Goal: Task Accomplishment & Management: Use online tool/utility

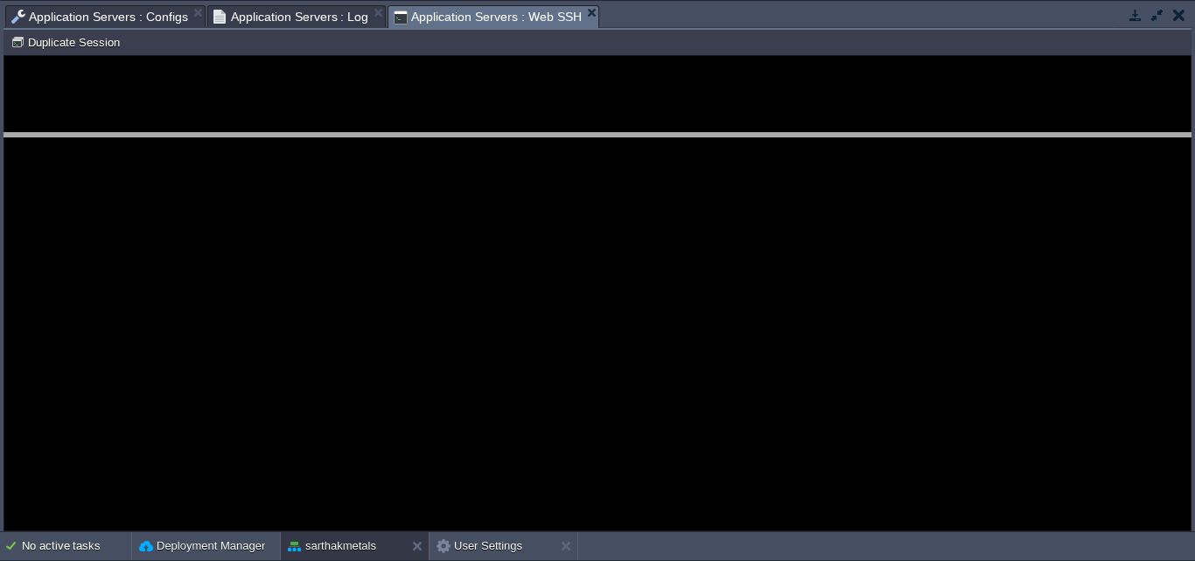
drag, startPoint x: 707, startPoint y: 6, endPoint x: 703, endPoint y: 134, distance: 127.7
click at [703, 134] on body "New Environment Import Marketplace Bonus ₹0.00 Upgrade Account Settings Help [E…" at bounding box center [597, 280] width 1195 height 561
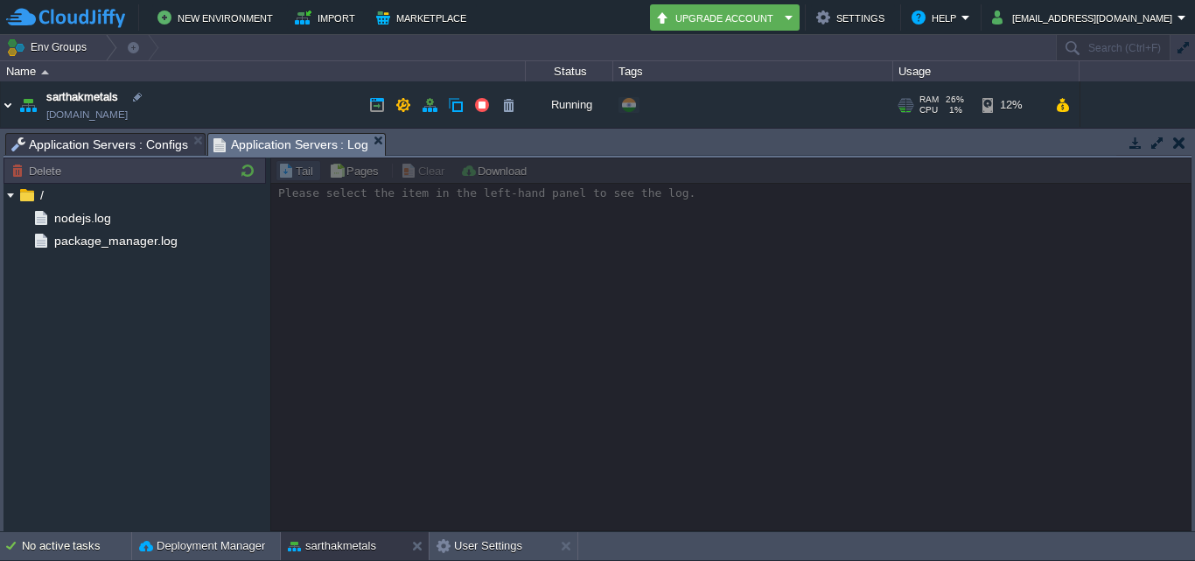
click at [11, 105] on img at bounding box center [8, 104] width 14 height 47
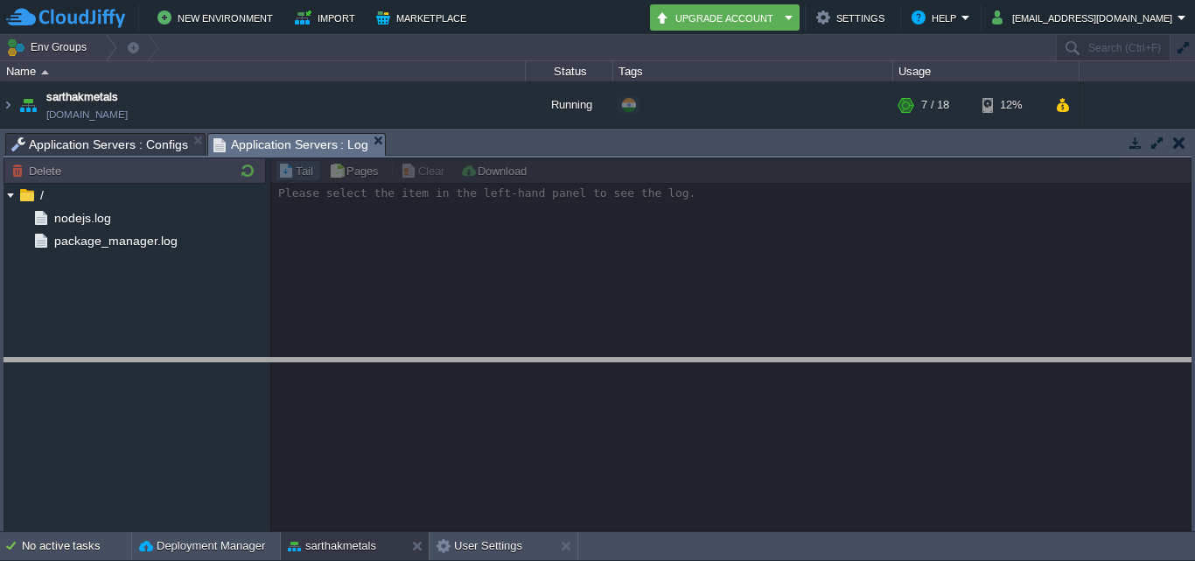
drag, startPoint x: 613, startPoint y: 137, endPoint x: 614, endPoint y: 374, distance: 237.0
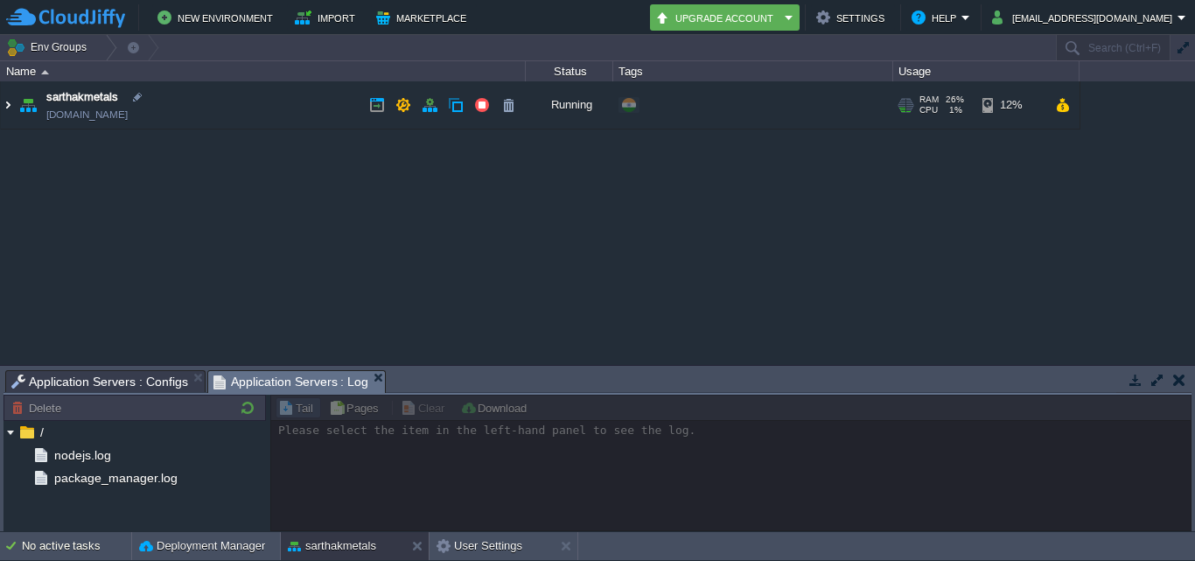
click at [10, 104] on img at bounding box center [8, 104] width 14 height 47
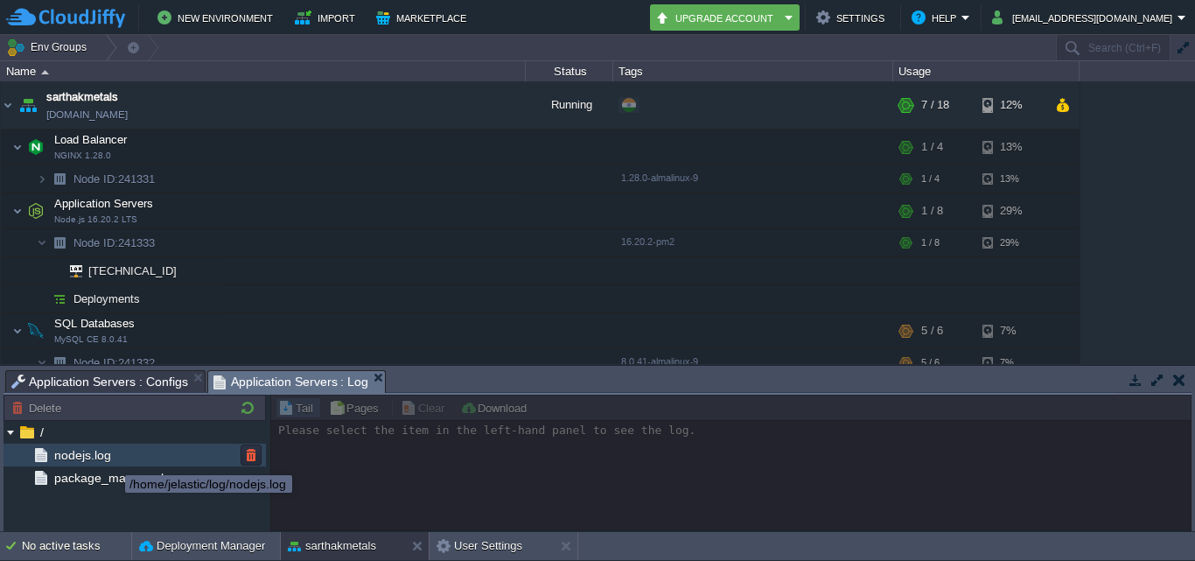
click at [94, 457] on span "nodejs.log" at bounding box center [82, 455] width 63 height 16
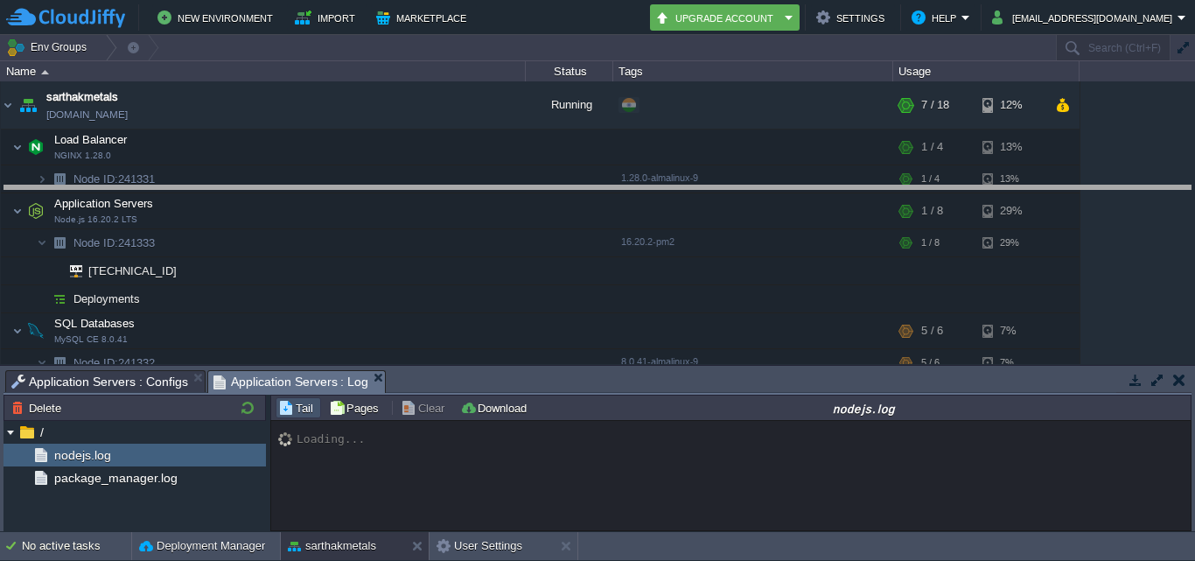
drag, startPoint x: 595, startPoint y: 384, endPoint x: 573, endPoint y: 187, distance: 198.0
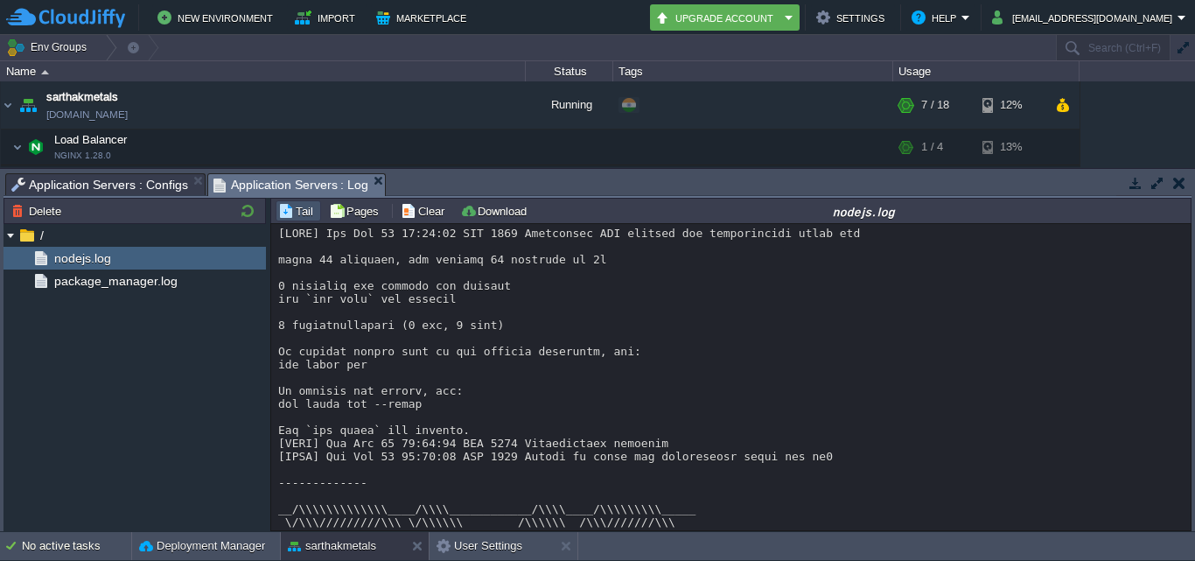
scroll to position [589, 0]
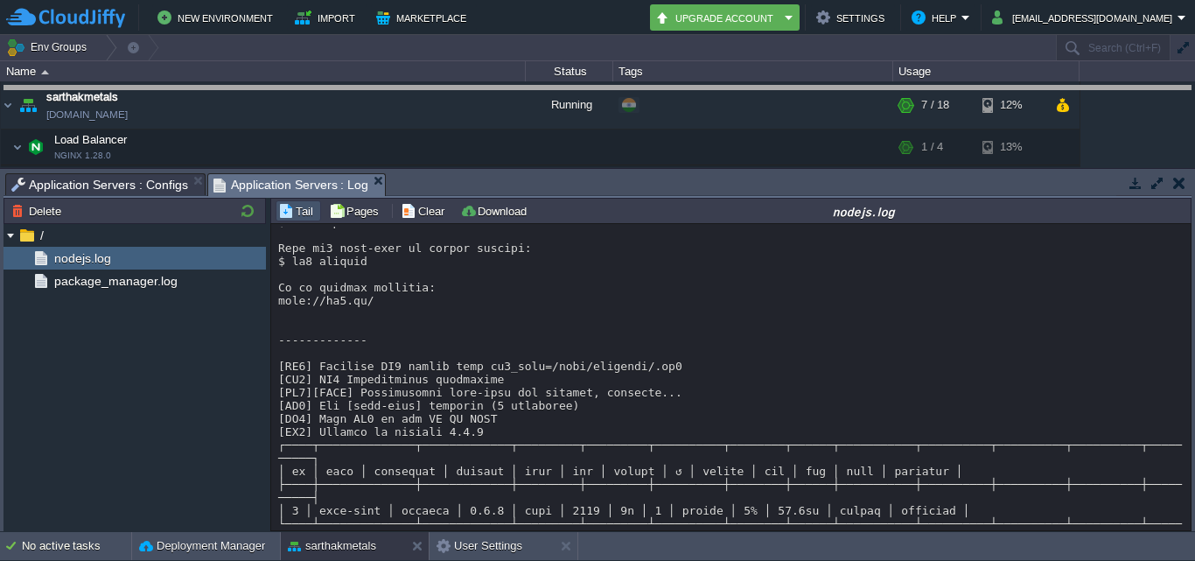
drag, startPoint x: 566, startPoint y: 179, endPoint x: 543, endPoint y: 90, distance: 92.1
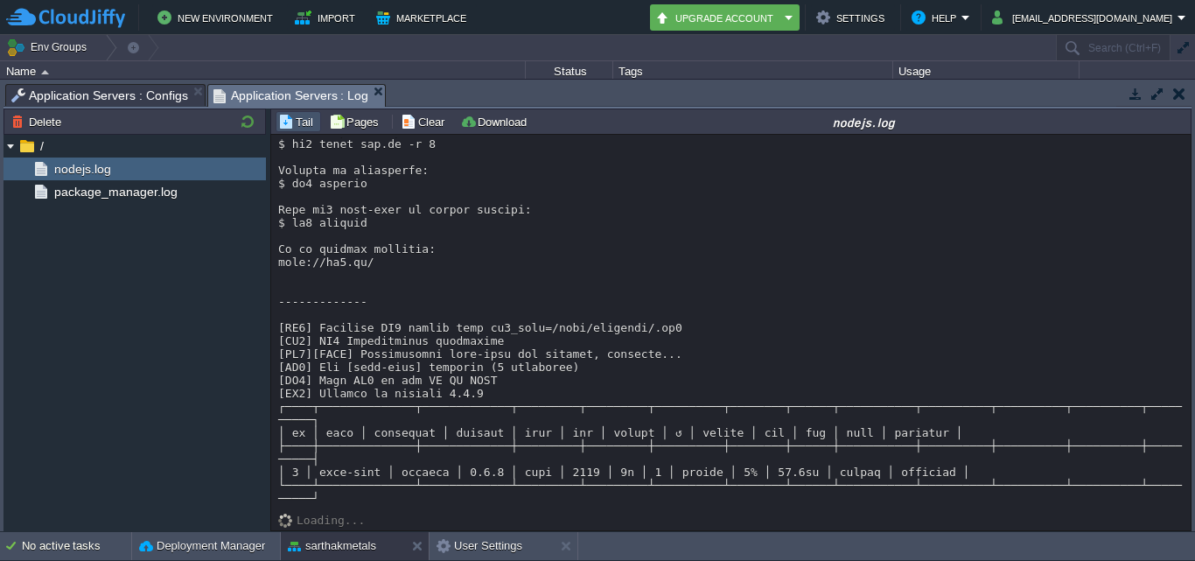
scroll to position [499, 0]
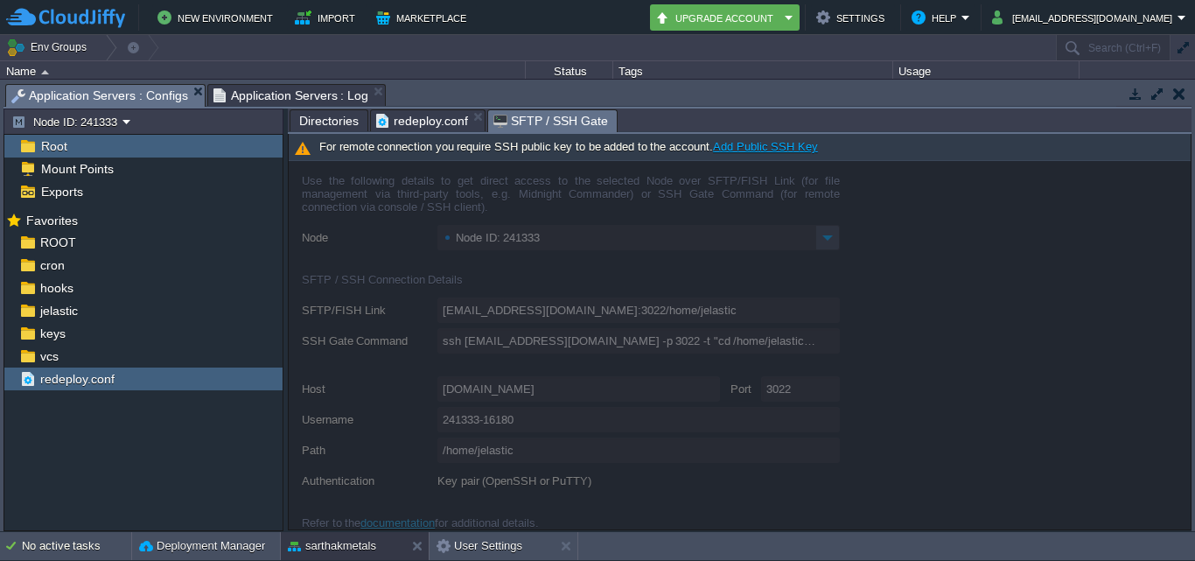
click at [129, 90] on span "Application Servers : Configs" at bounding box center [99, 96] width 177 height 22
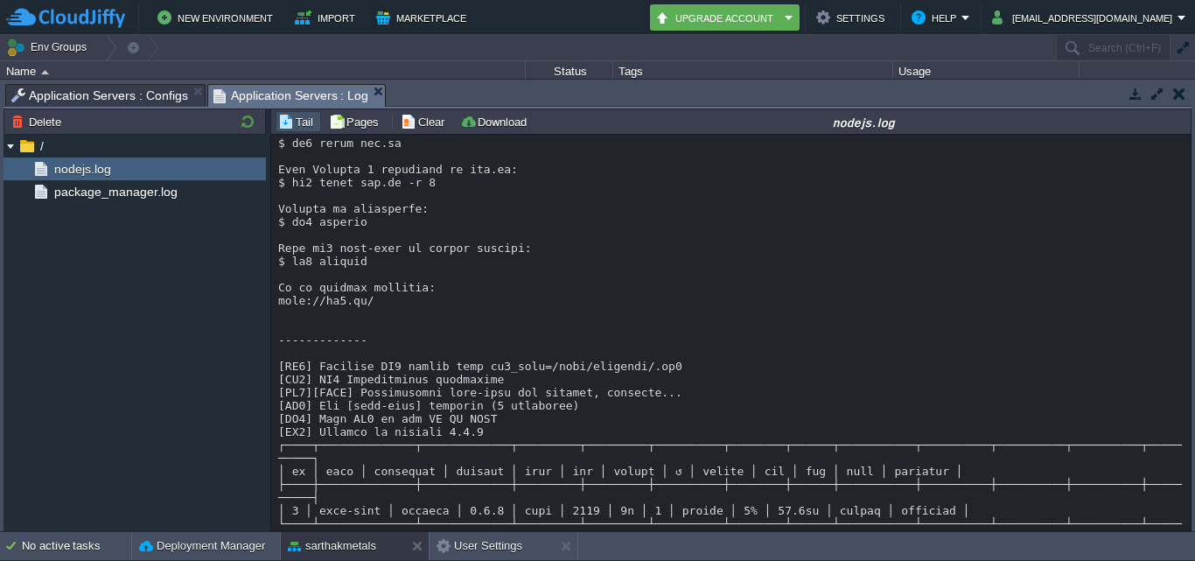
click at [270, 94] on span "Application Servers : Log" at bounding box center [291, 96] width 156 height 22
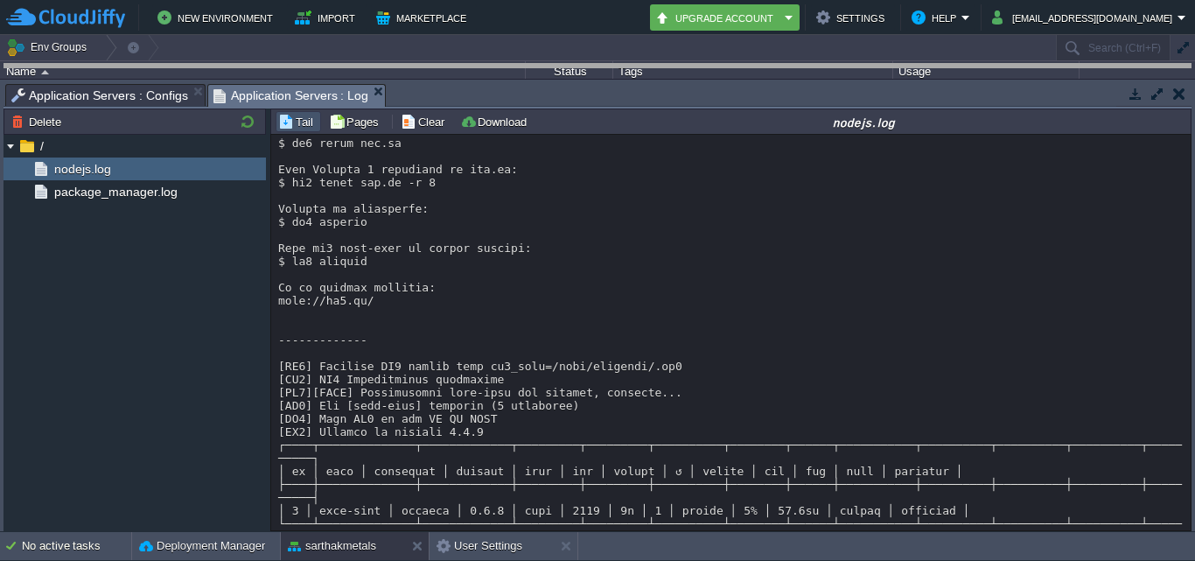
drag, startPoint x: 733, startPoint y: 100, endPoint x: 684, endPoint y: -32, distance: 140.9
click at [684, 0] on html "New Environment Import Marketplace Bonus ₹0.00 Upgrade Account Settings Help [E…" at bounding box center [597, 280] width 1195 height 561
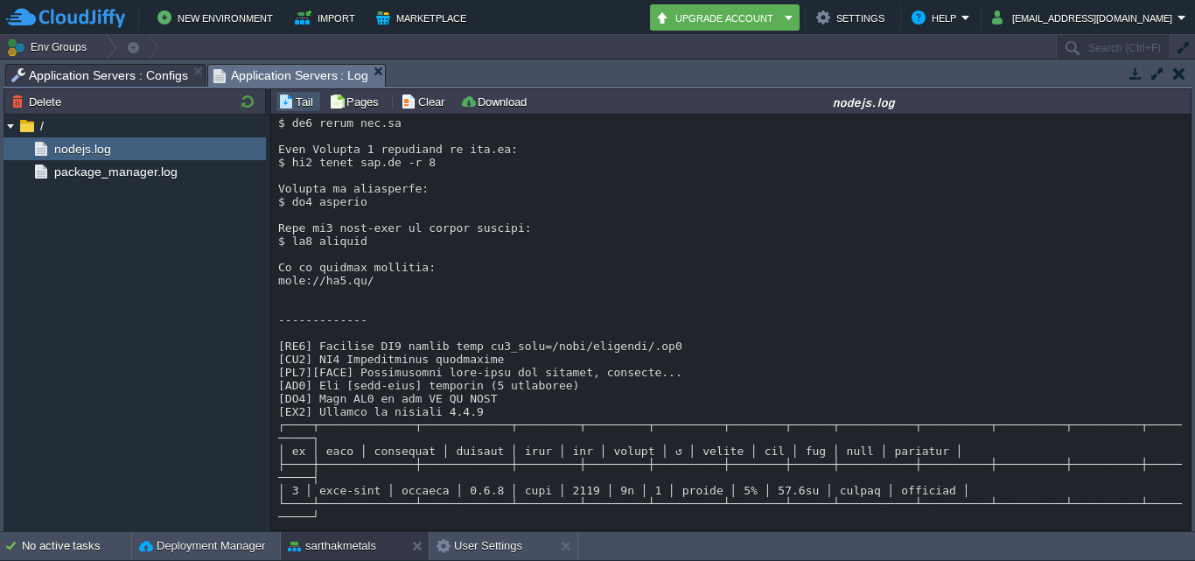
scroll to position [479, 0]
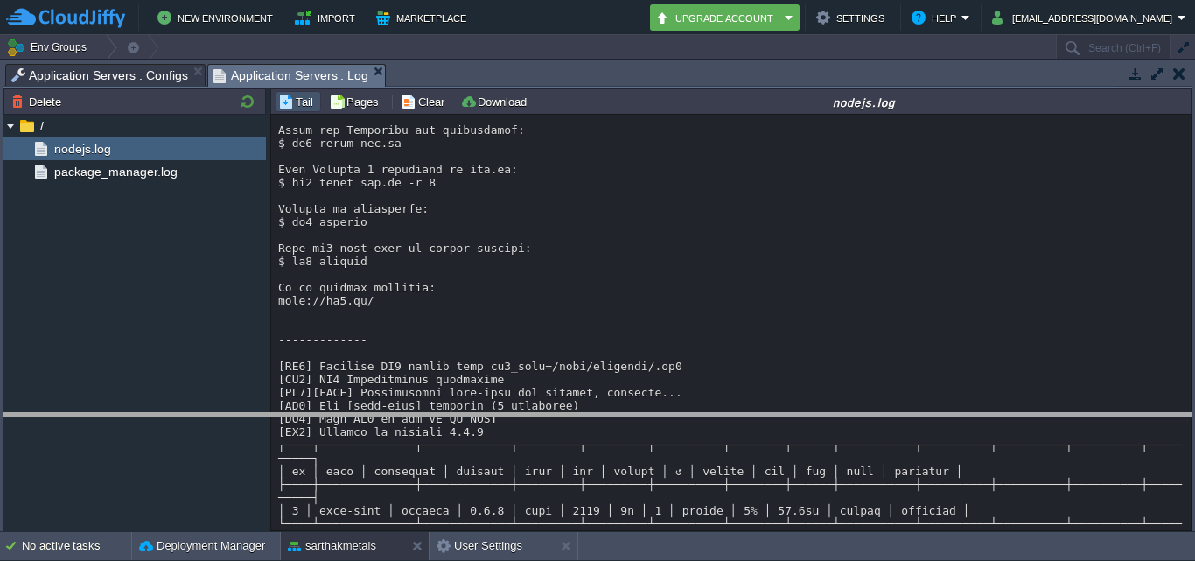
drag, startPoint x: 620, startPoint y: 68, endPoint x: 674, endPoint y: 443, distance: 379.1
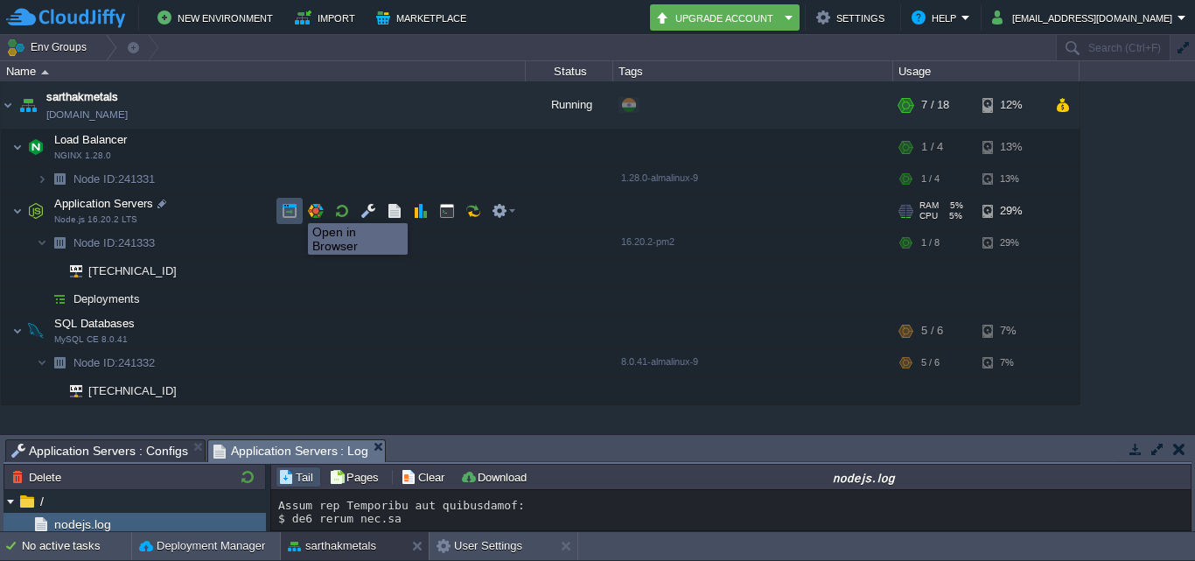
click at [295, 207] on button "button" at bounding box center [290, 211] width 16 height 16
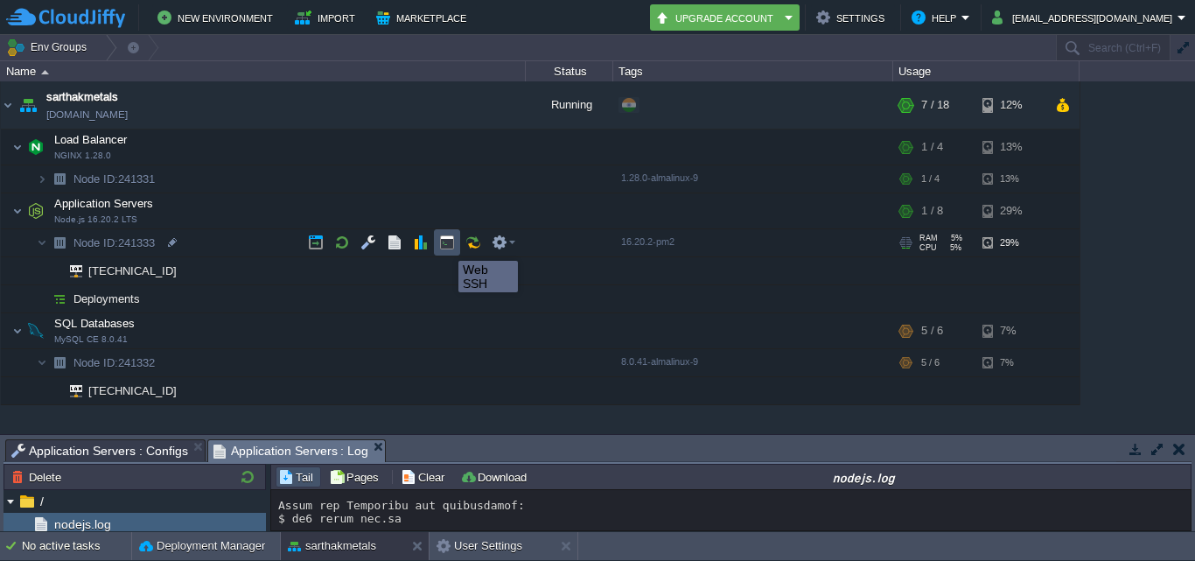
click at [445, 245] on button "button" at bounding box center [447, 242] width 16 height 16
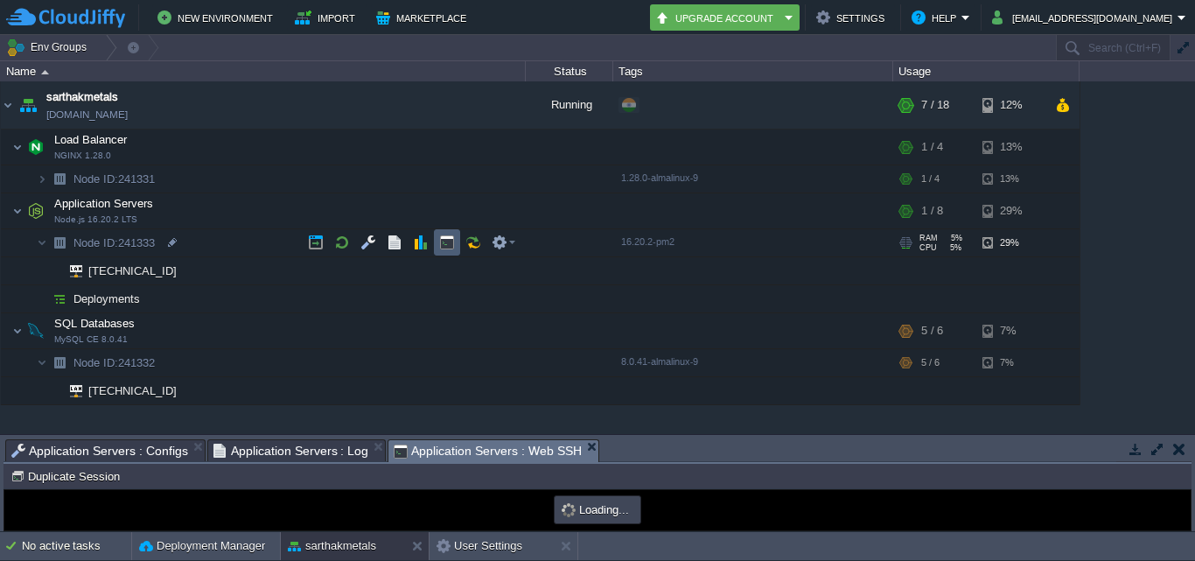
scroll to position [0, 0]
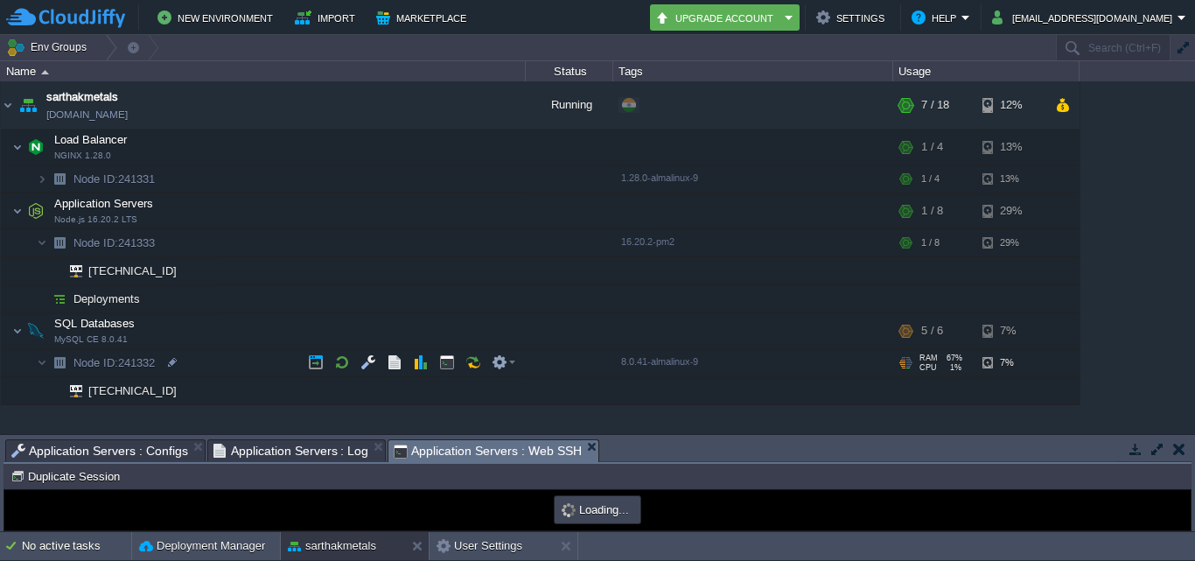
type input "#000000"
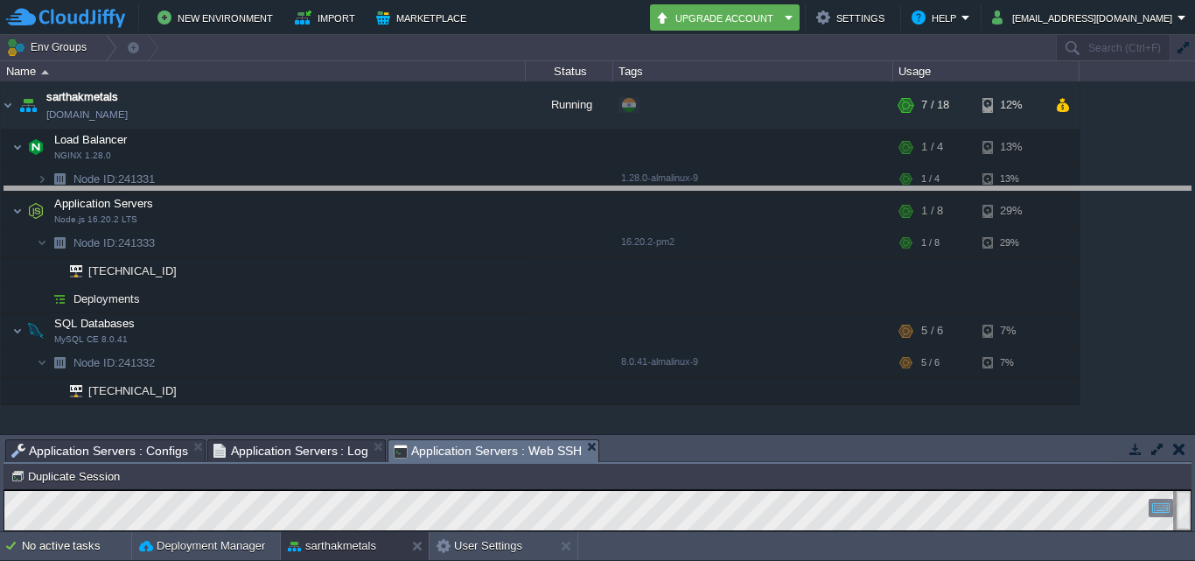
drag, startPoint x: 702, startPoint y: 439, endPoint x: 672, endPoint y: 164, distance: 277.2
click at [672, 164] on body "New Environment Import Marketplace Bonus ₹0.00 Upgrade Account Settings Help [E…" at bounding box center [597, 280] width 1195 height 561
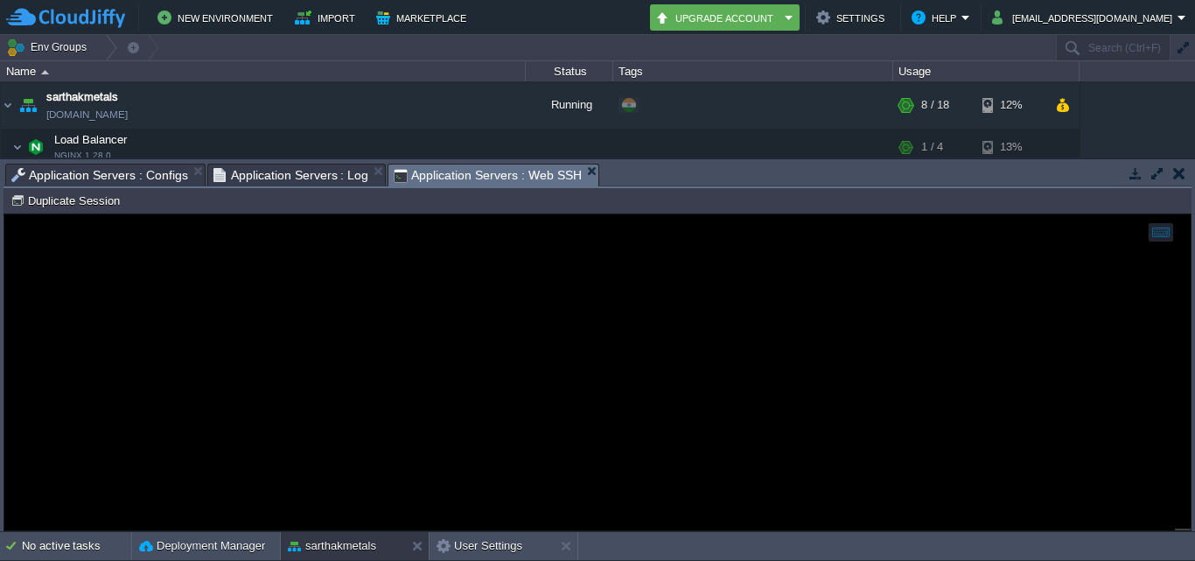
click at [274, 170] on span "Application Servers : Log" at bounding box center [291, 174] width 156 height 21
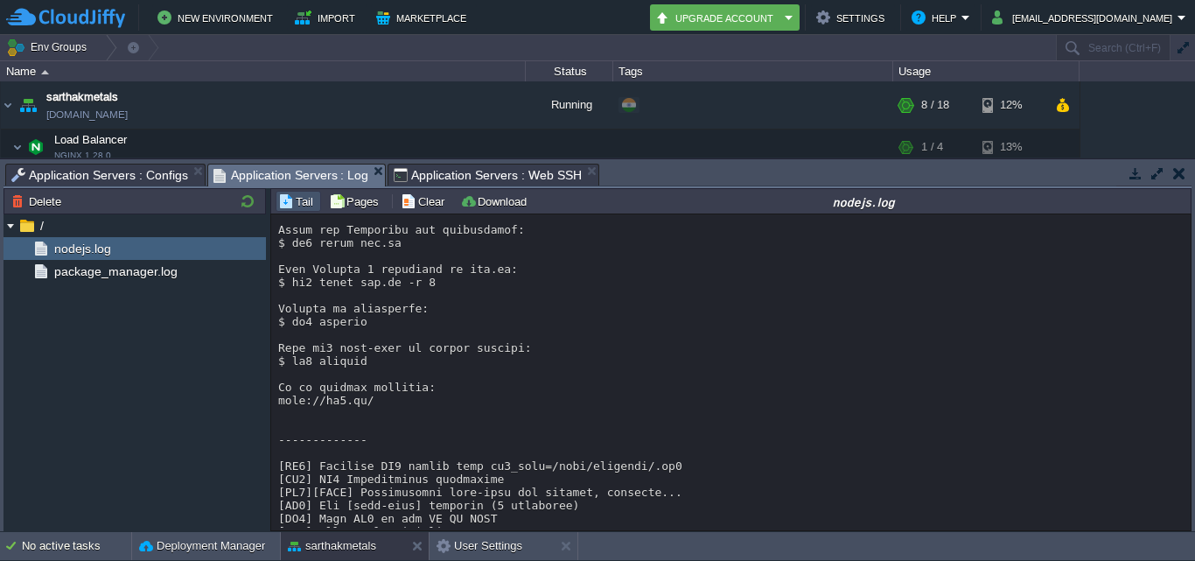
scroll to position [579, 0]
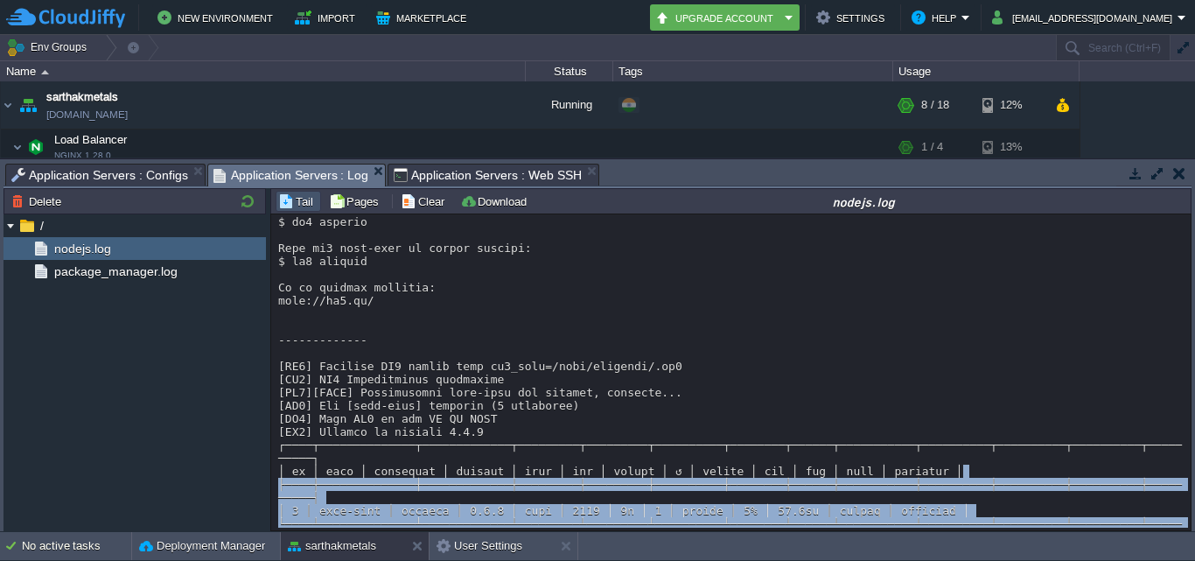
drag, startPoint x: 1188, startPoint y: 454, endPoint x: 1189, endPoint y: 506, distance: 52.5
click at [1189, 506] on div "Loading..." at bounding box center [730, 372] width 919 height 316
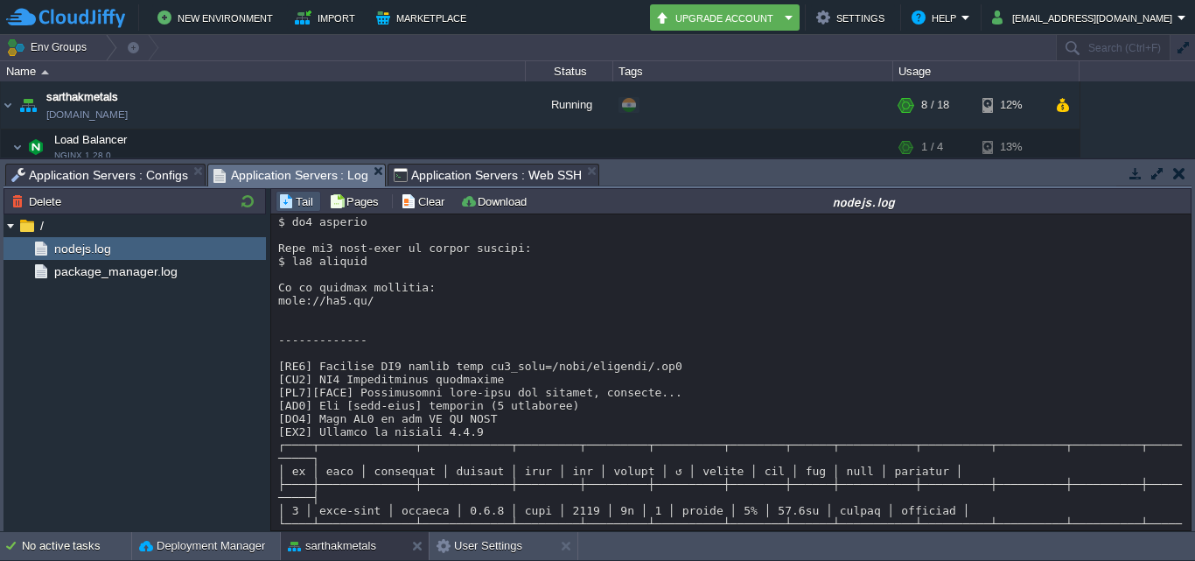
click at [1119, 331] on div at bounding box center [730, 90] width 905 height 905
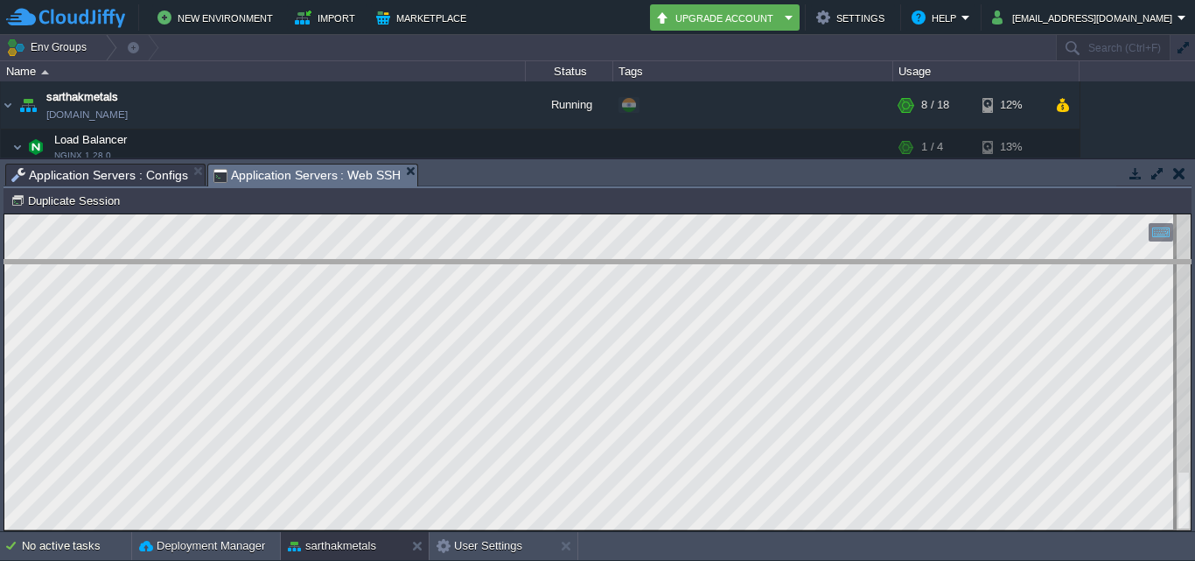
drag, startPoint x: 524, startPoint y: 164, endPoint x: 512, endPoint y: 272, distance: 109.1
click at [512, 272] on body "New Environment Import Marketplace Bonus ₹0.00 Upgrade Account Settings Help [E…" at bounding box center [597, 280] width 1195 height 561
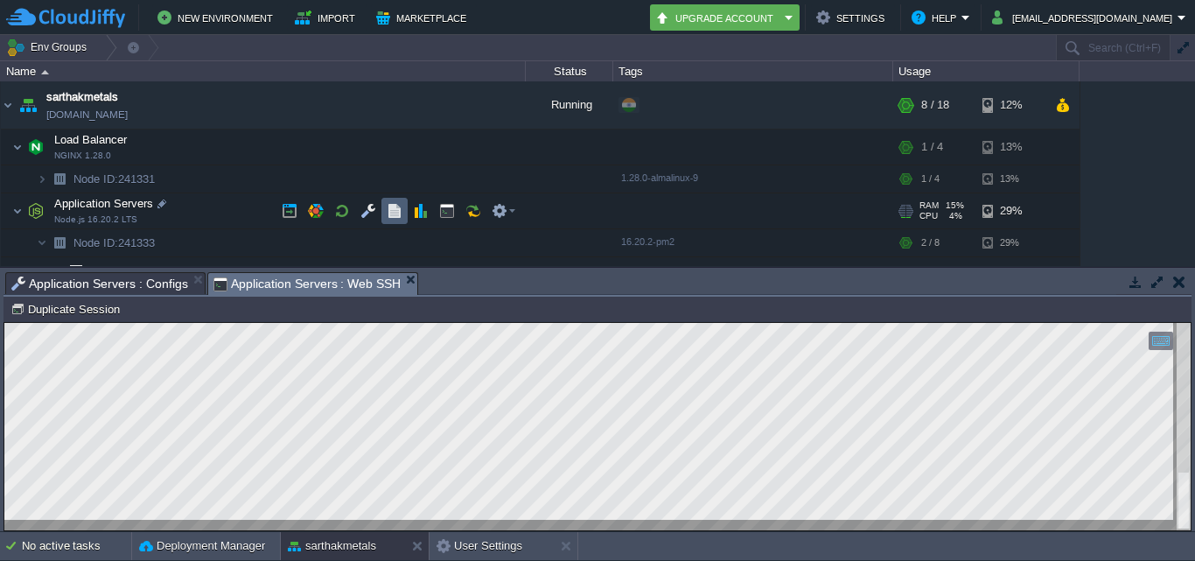
click at [397, 217] on button "button" at bounding box center [395, 211] width 16 height 16
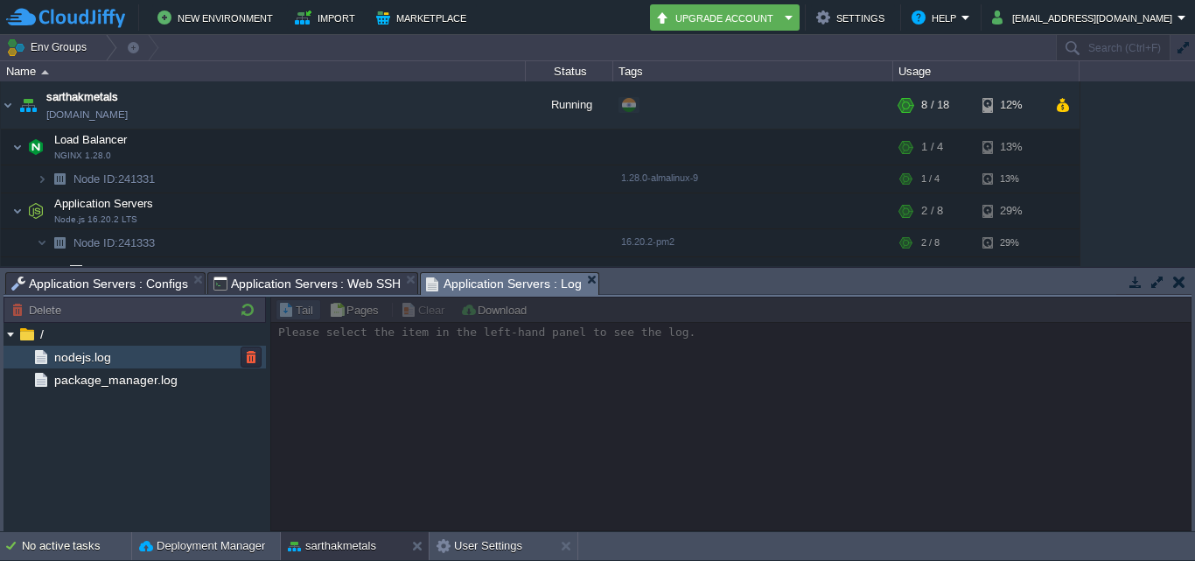
click at [126, 353] on div "nodejs.log" at bounding box center [134, 356] width 262 height 23
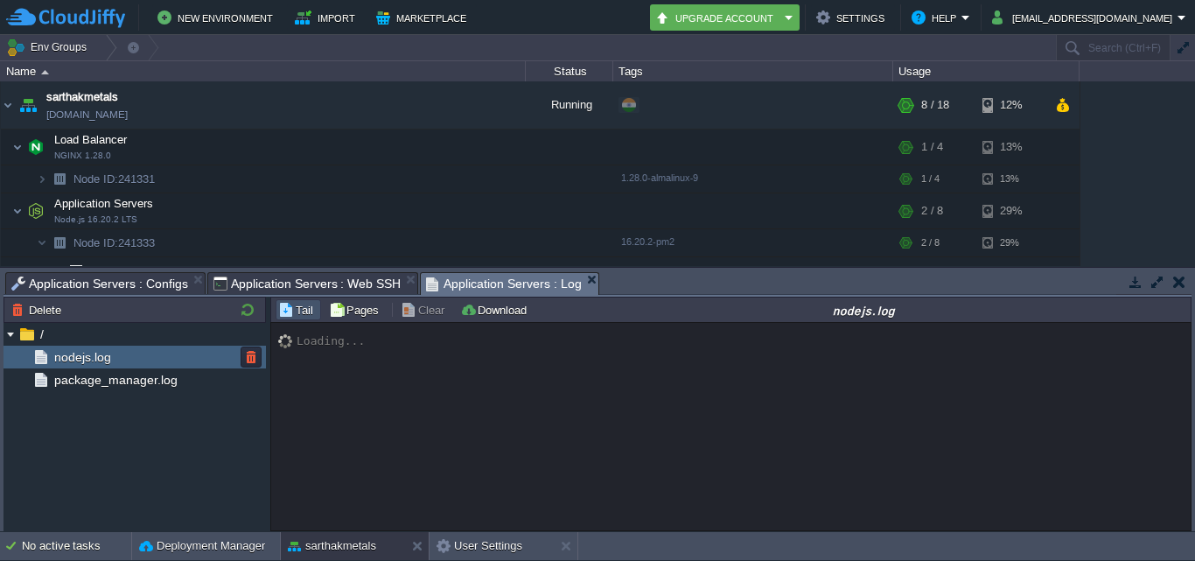
scroll to position [687, 0]
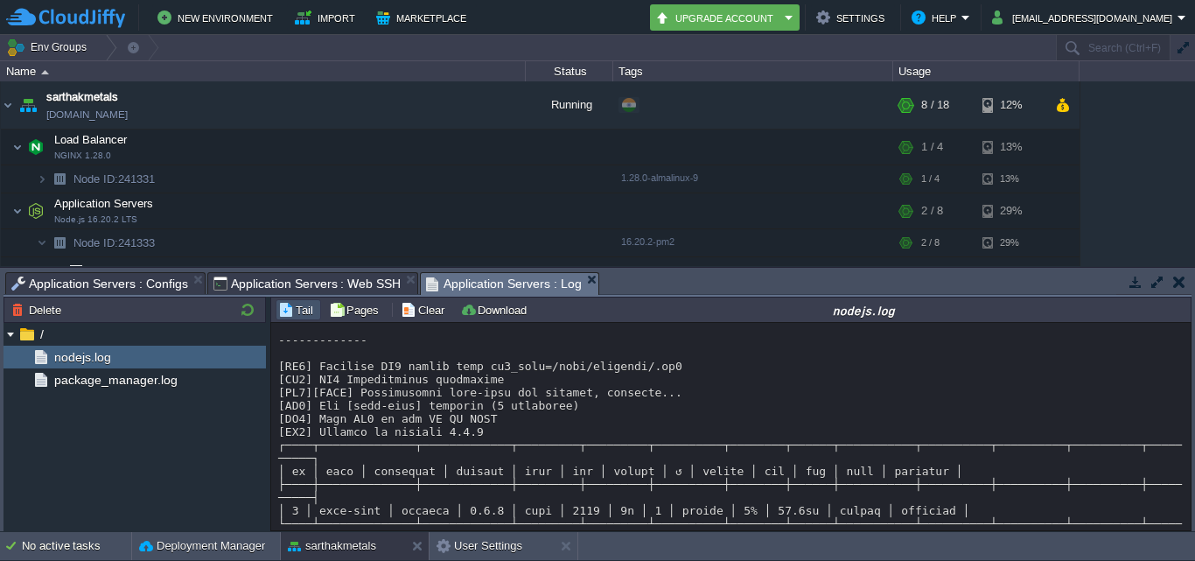
click at [315, 283] on span "Application Servers : Web SSH" at bounding box center [307, 283] width 188 height 21
click at [513, 286] on span "Application Servers : Log" at bounding box center [504, 284] width 156 height 22
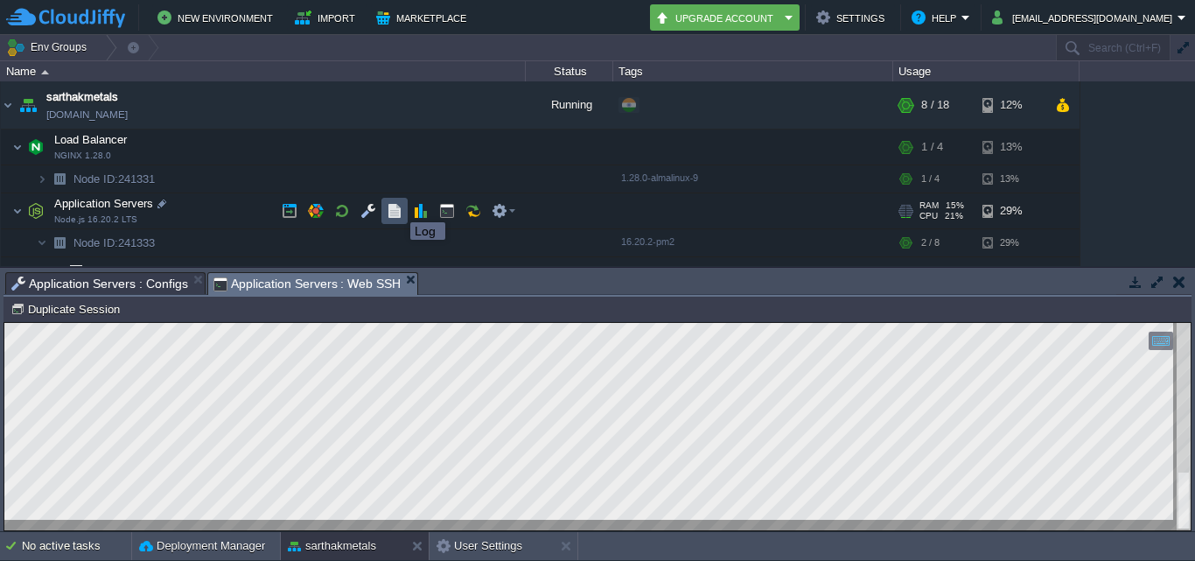
click at [397, 206] on button "button" at bounding box center [395, 211] width 16 height 16
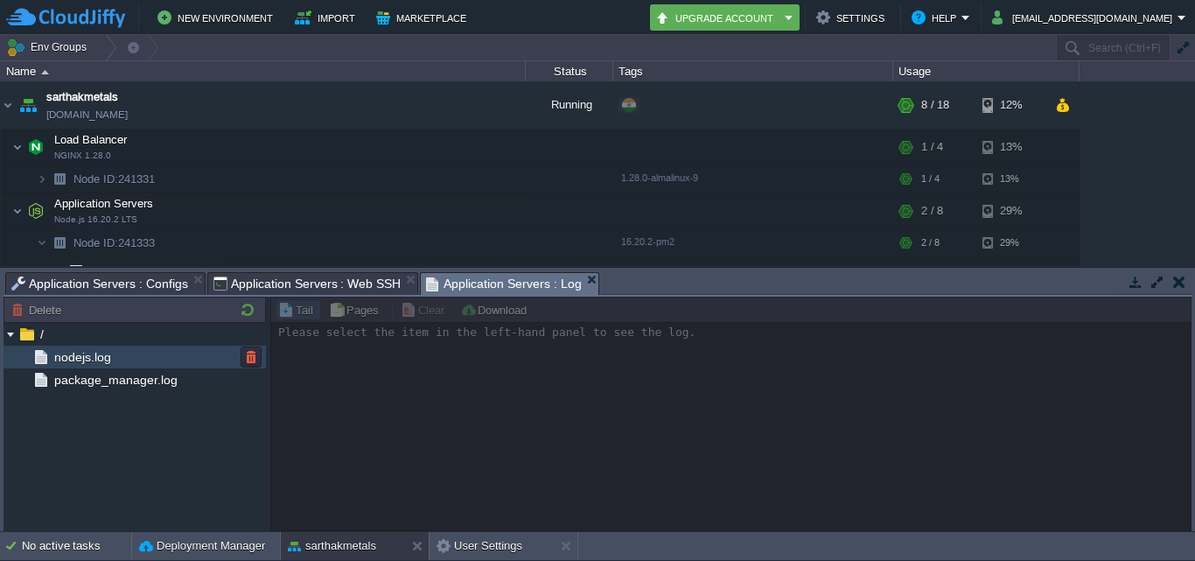
click at [101, 357] on span "nodejs.log" at bounding box center [82, 357] width 63 height 16
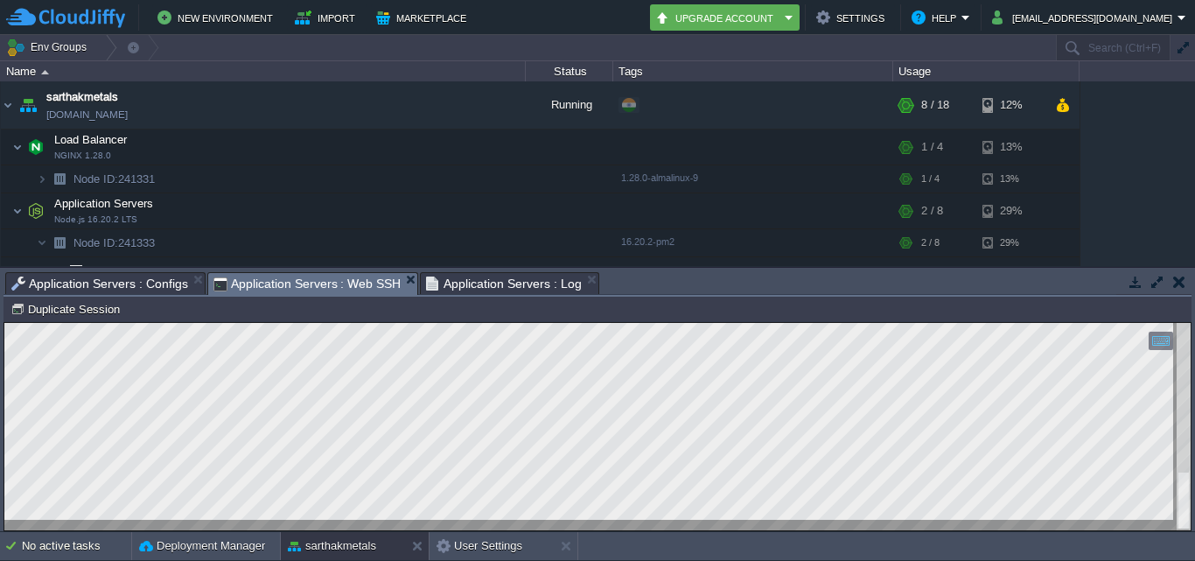
click at [346, 285] on span "Application Servers : Web SSH" at bounding box center [307, 284] width 188 height 22
click at [317, 278] on span "Application Servers : Web SSH" at bounding box center [307, 284] width 188 height 22
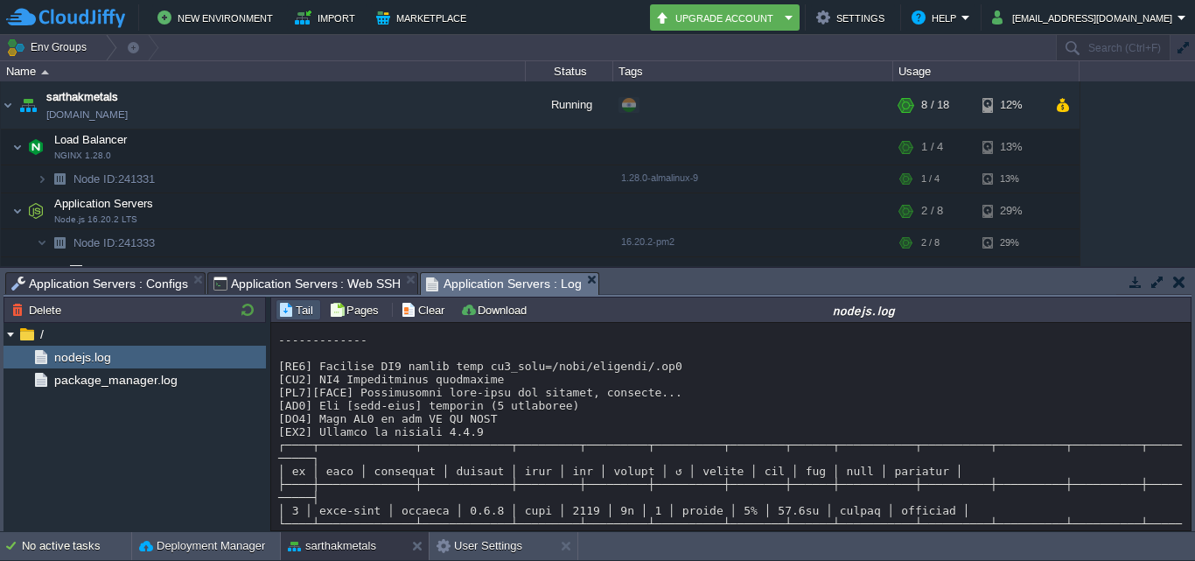
click at [520, 290] on span "Application Servers : Log" at bounding box center [504, 284] width 156 height 22
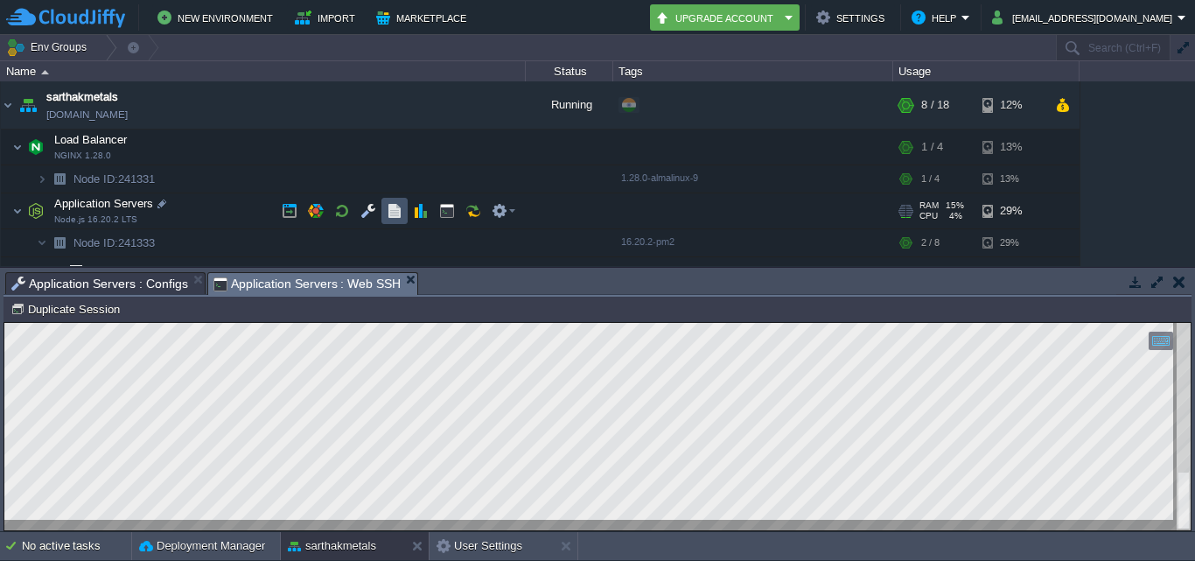
click at [391, 209] on button "button" at bounding box center [395, 211] width 16 height 16
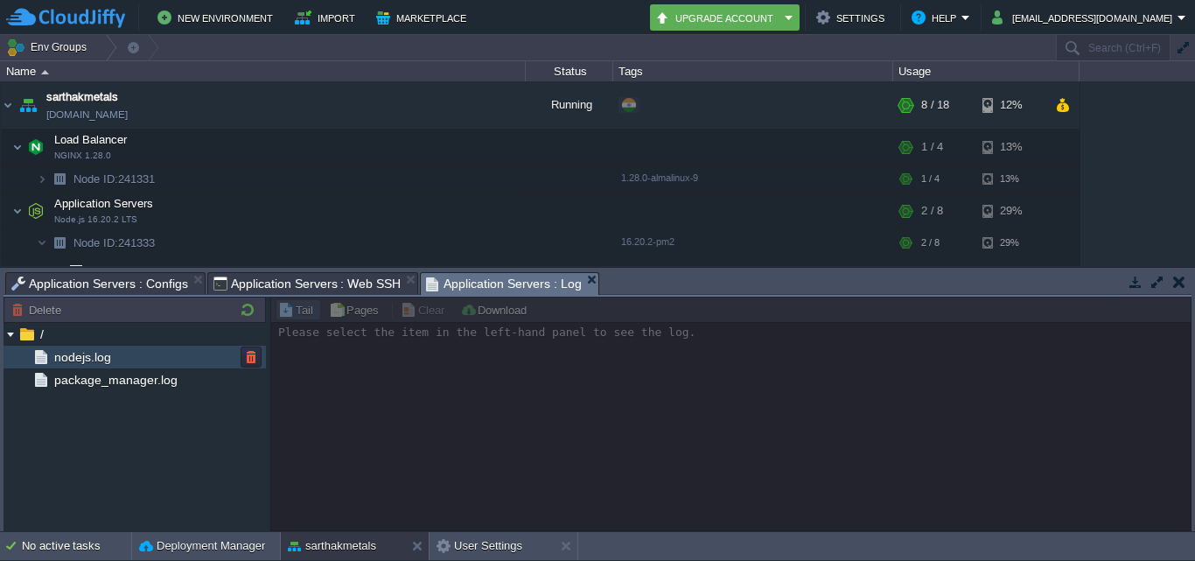
click at [92, 359] on span "nodejs.log" at bounding box center [82, 357] width 63 height 16
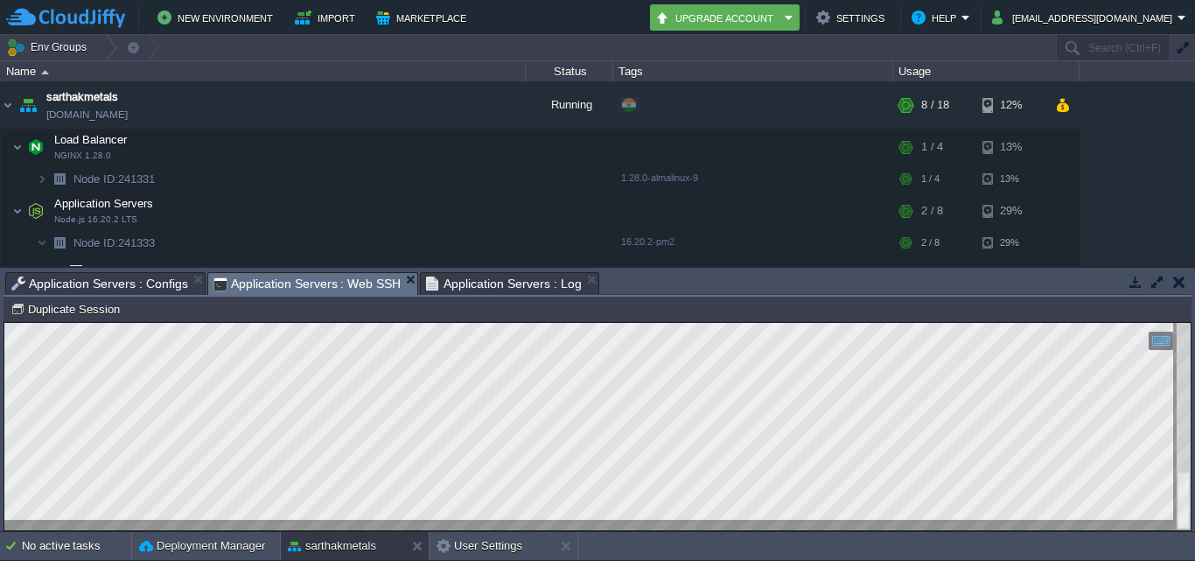
click at [296, 283] on span "Application Servers : Web SSH" at bounding box center [307, 284] width 188 height 22
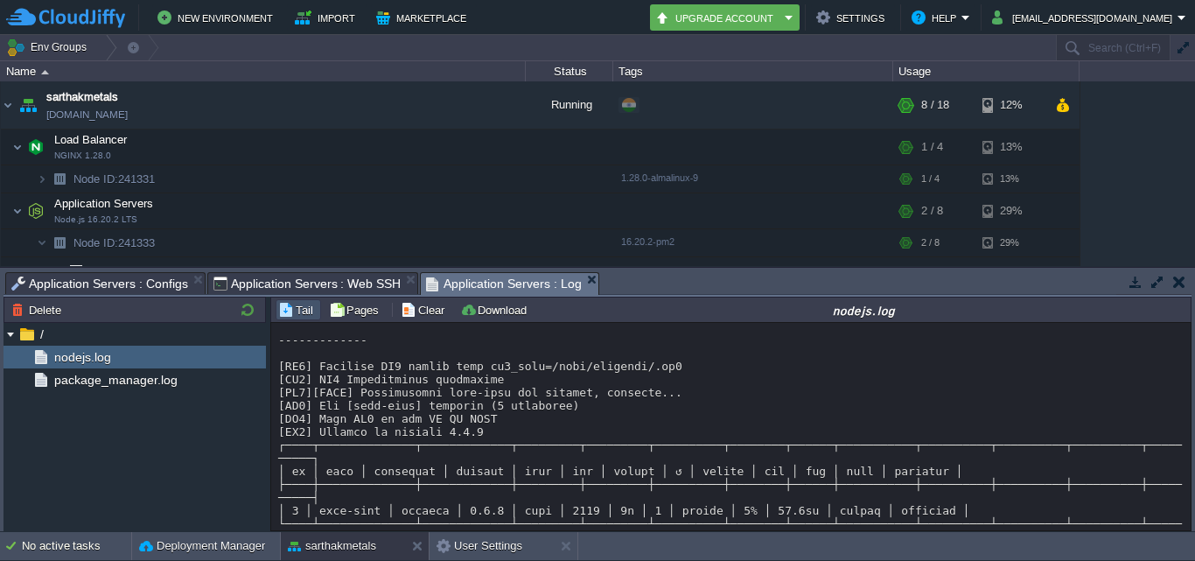
click at [492, 279] on span "Application Servers : Log" at bounding box center [504, 284] width 156 height 22
click at [358, 317] on button "Pages" at bounding box center [356, 310] width 55 height 16
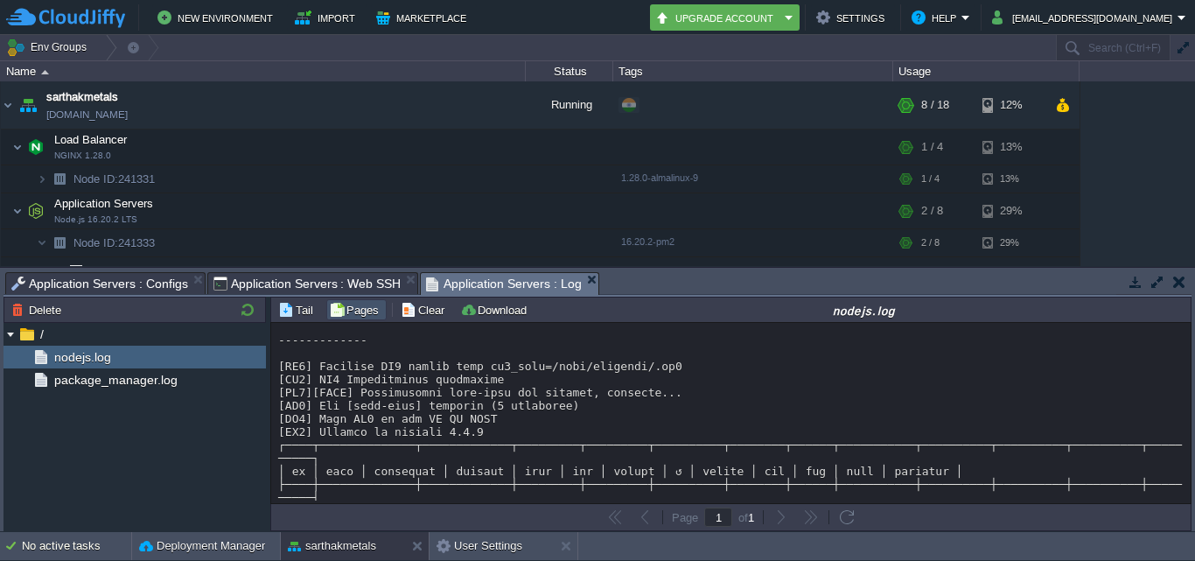
scroll to position [692, 0]
click at [293, 316] on button "Tail" at bounding box center [298, 310] width 40 height 16
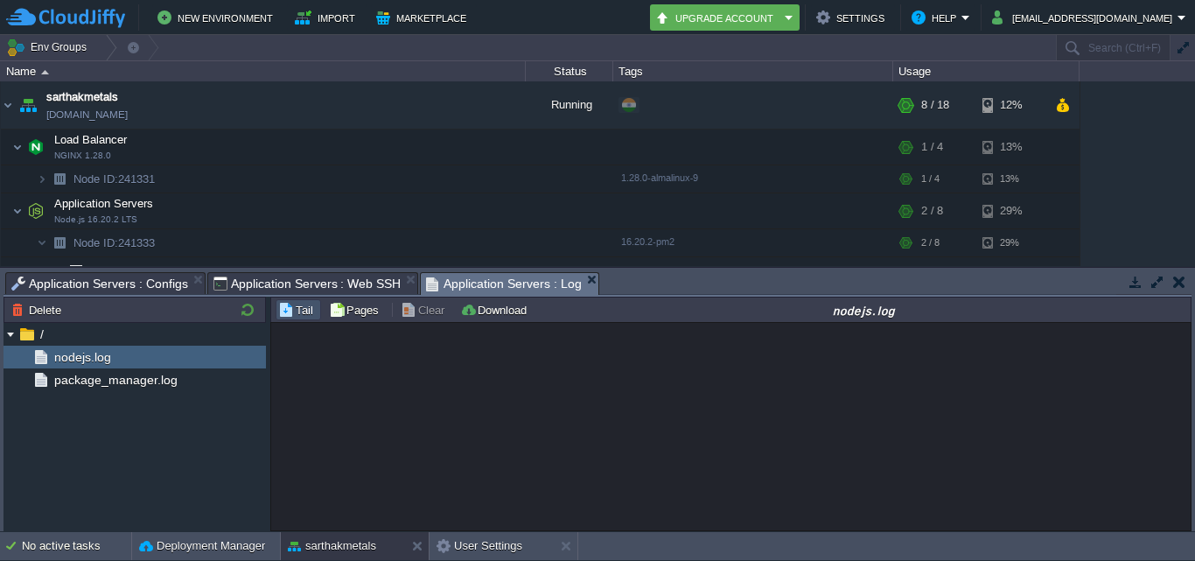
scroll to position [0, 0]
click at [366, 304] on button "Pages" at bounding box center [356, 310] width 55 height 16
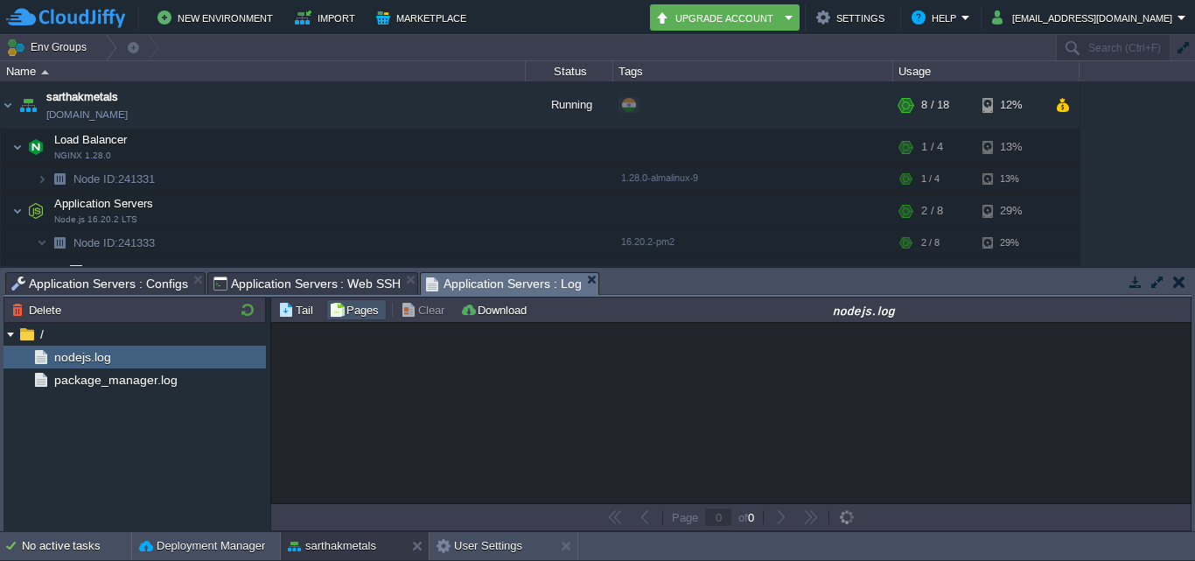
type input "1"
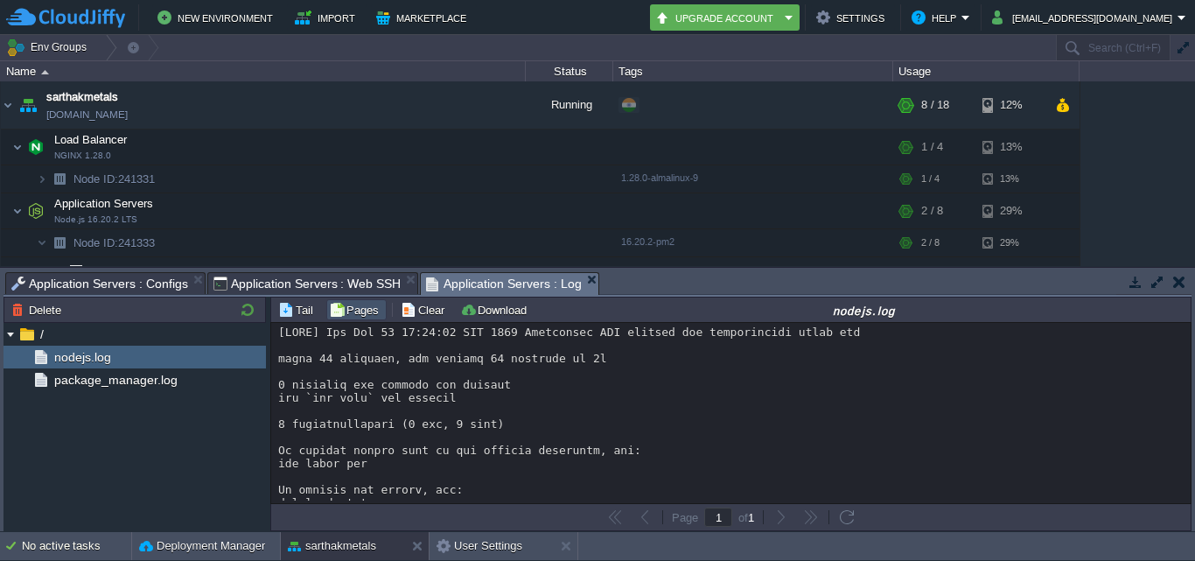
scroll to position [692, 0]
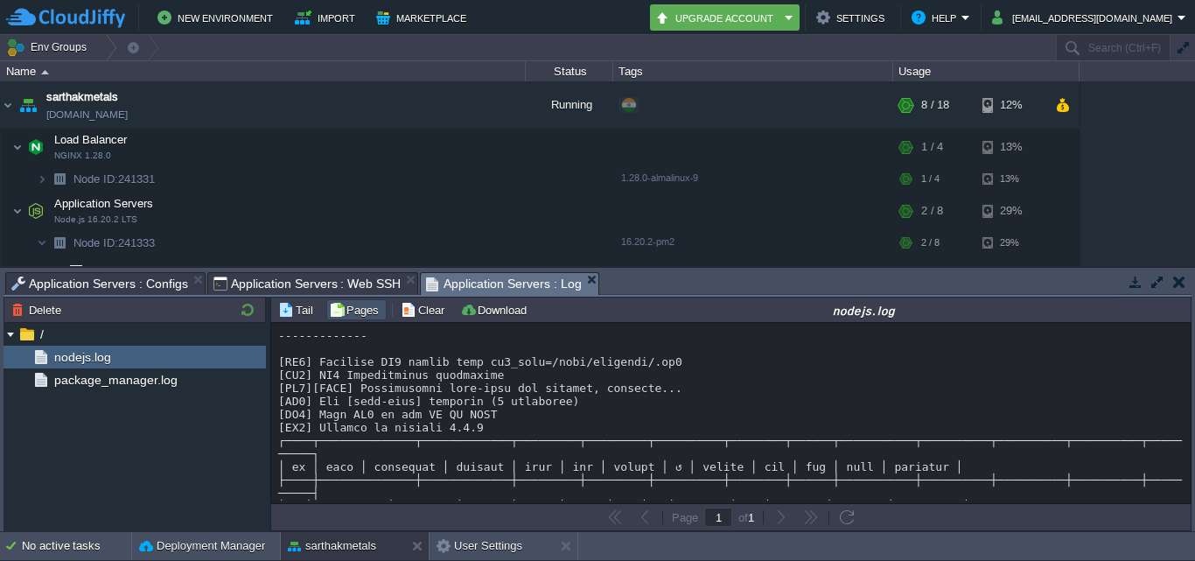
click at [1178, 284] on button "button" at bounding box center [1179, 282] width 12 height 16
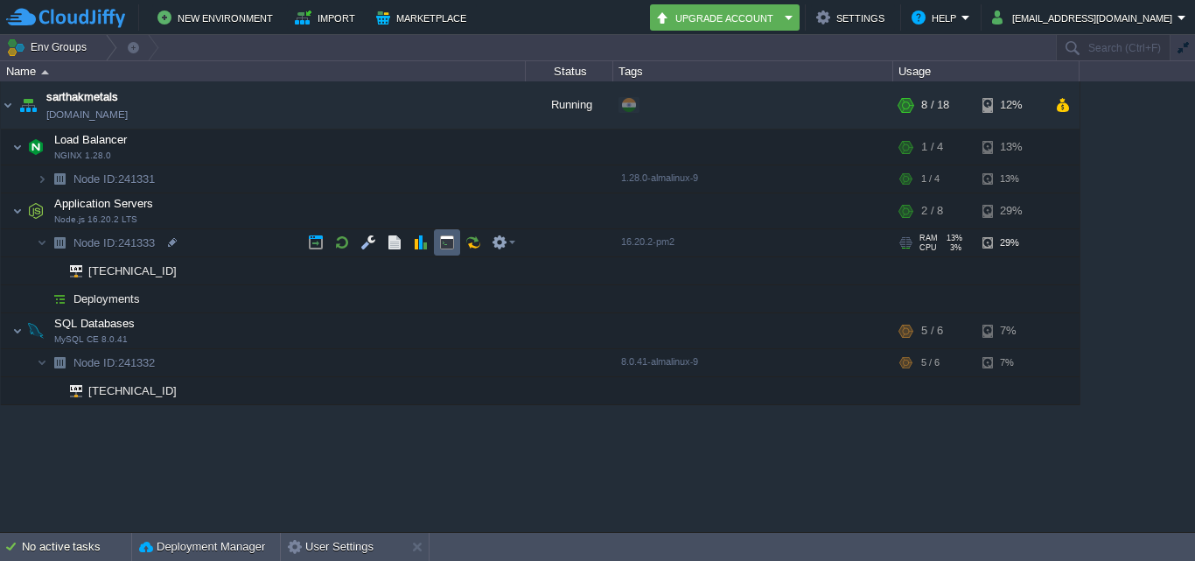
click at [444, 245] on button "button" at bounding box center [447, 242] width 16 height 16
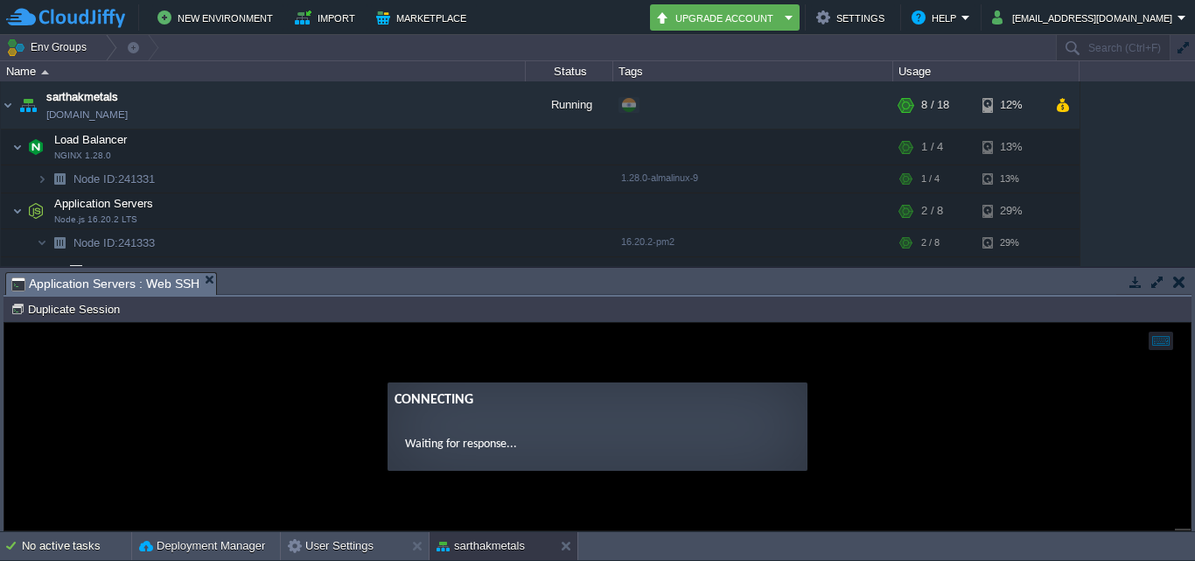
scroll to position [0, 0]
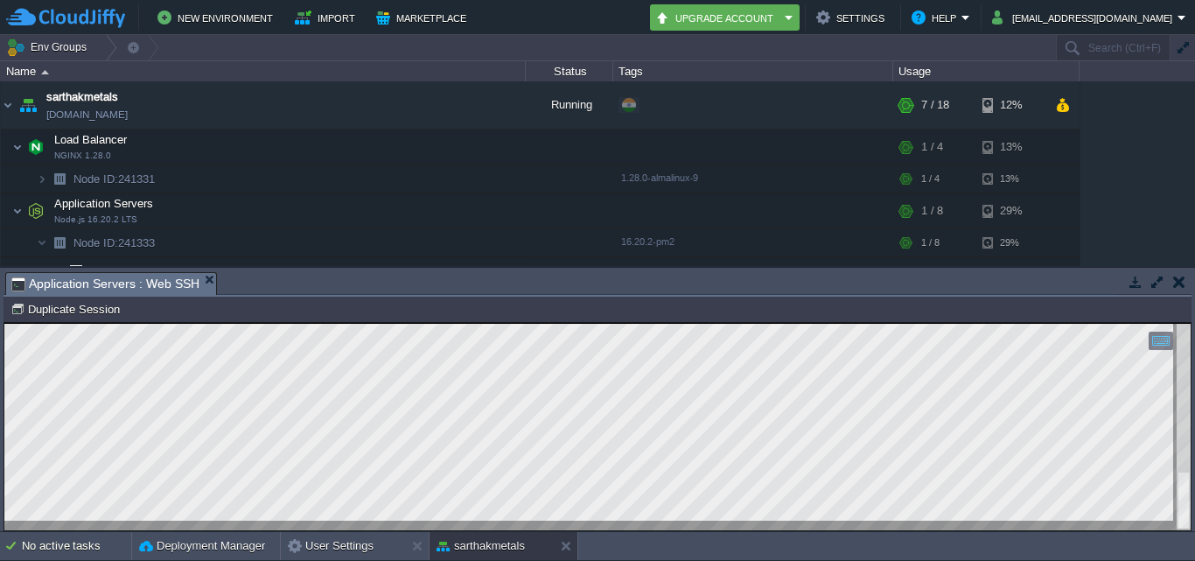
click at [1186, 277] on td at bounding box center [1179, 281] width 22 height 21
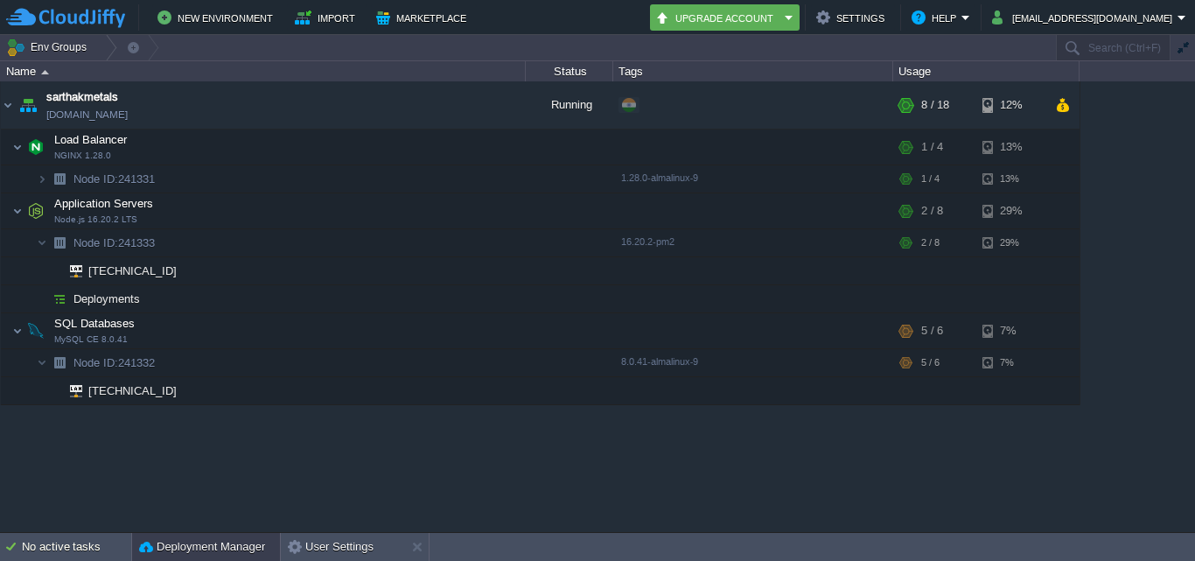
click at [192, 545] on button "Deployment Manager" at bounding box center [202, 546] width 126 height 17
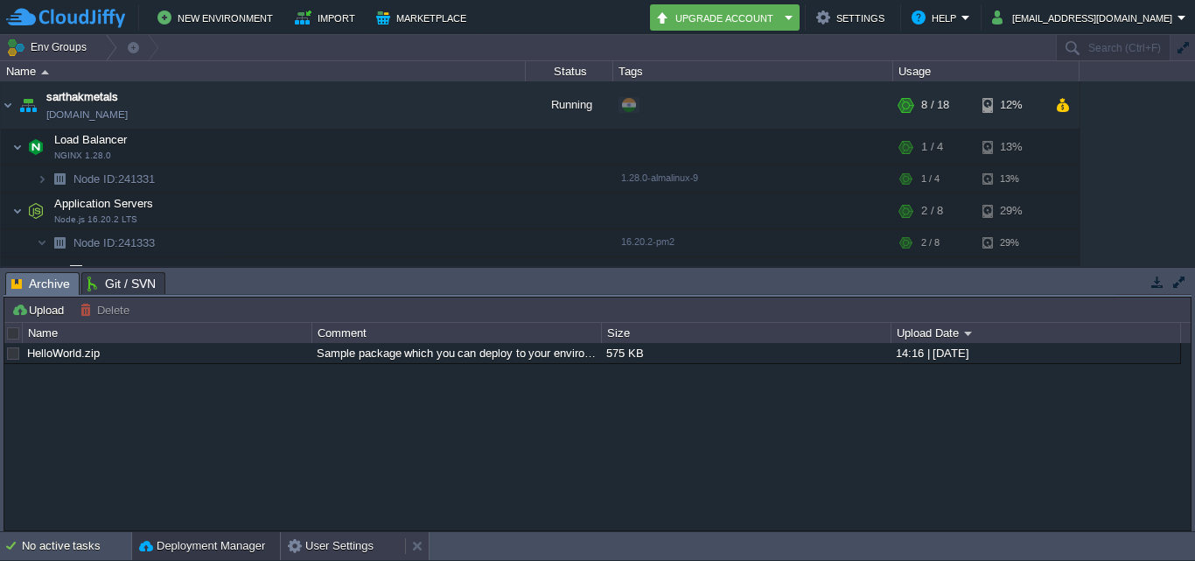
click at [308, 541] on button "User Settings" at bounding box center [331, 545] width 86 height 17
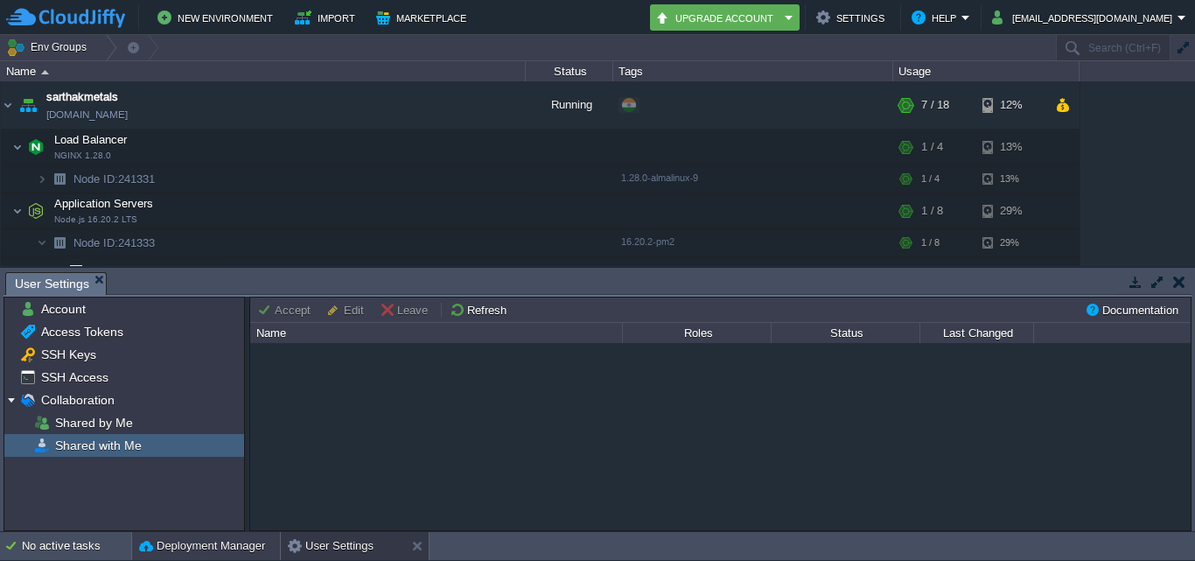
click at [213, 548] on button "Deployment Manager" at bounding box center [202, 545] width 126 height 17
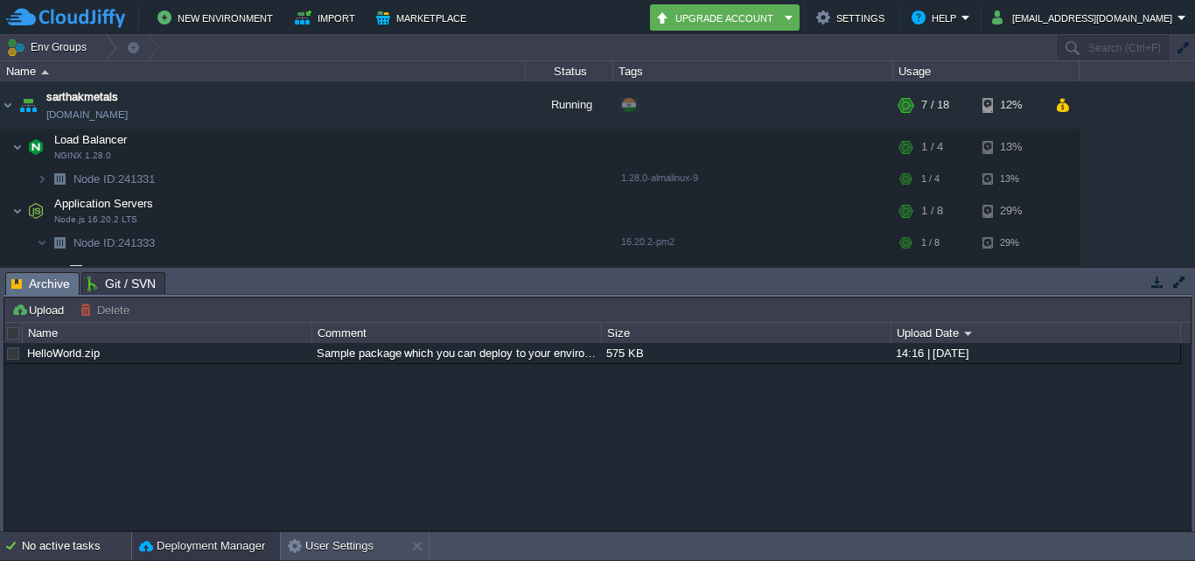
click at [77, 550] on div "No active tasks" at bounding box center [76, 546] width 109 height 28
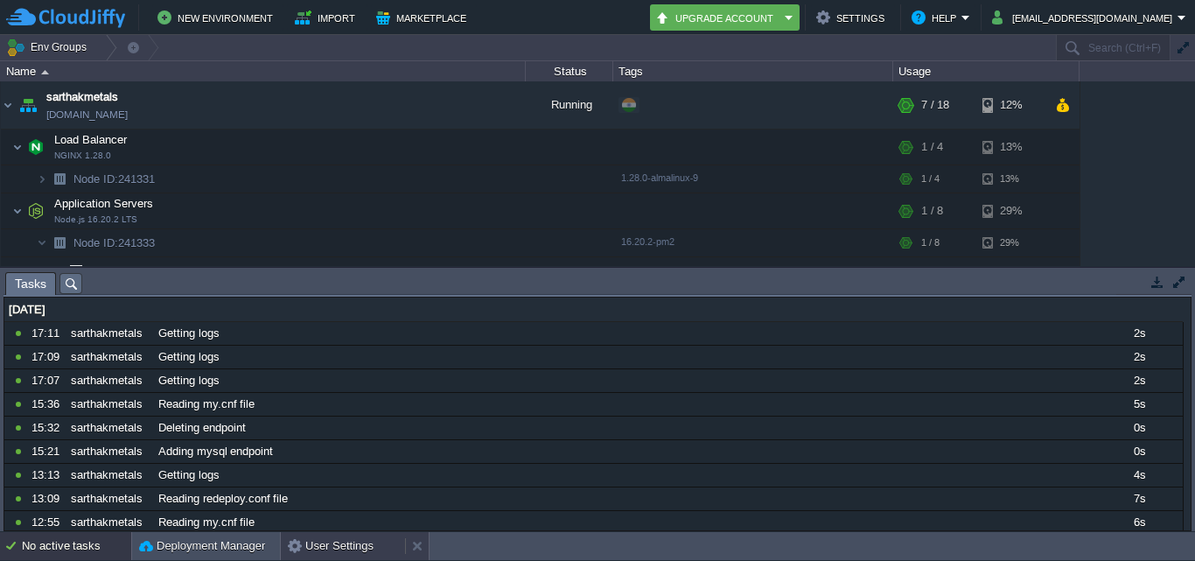
click at [340, 546] on button "User Settings" at bounding box center [331, 545] width 86 height 17
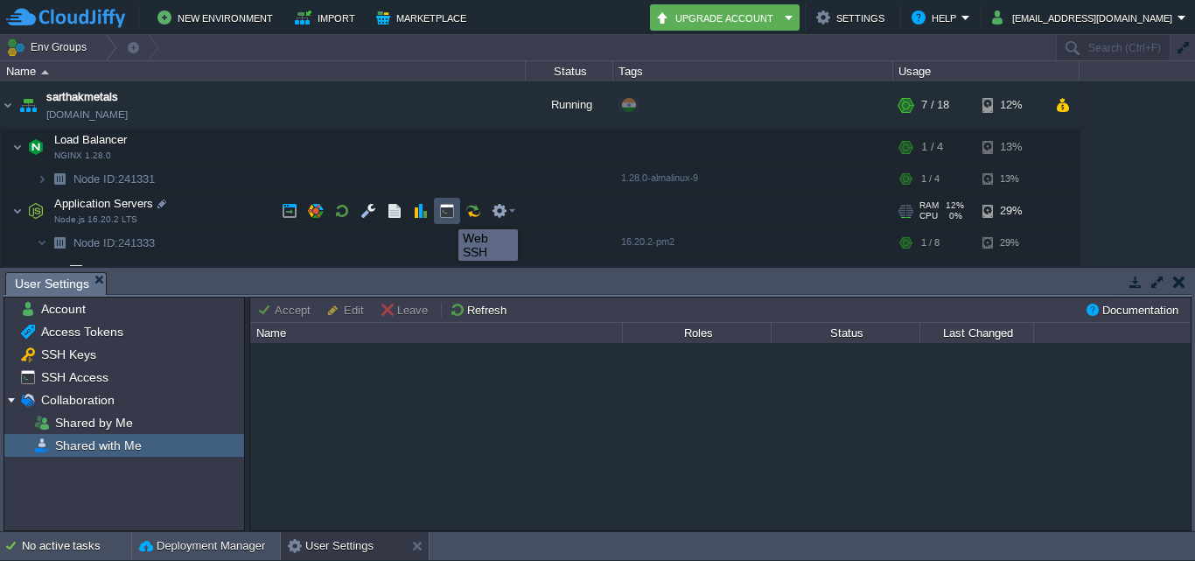
click at [448, 213] on button "button" at bounding box center [447, 211] width 16 height 16
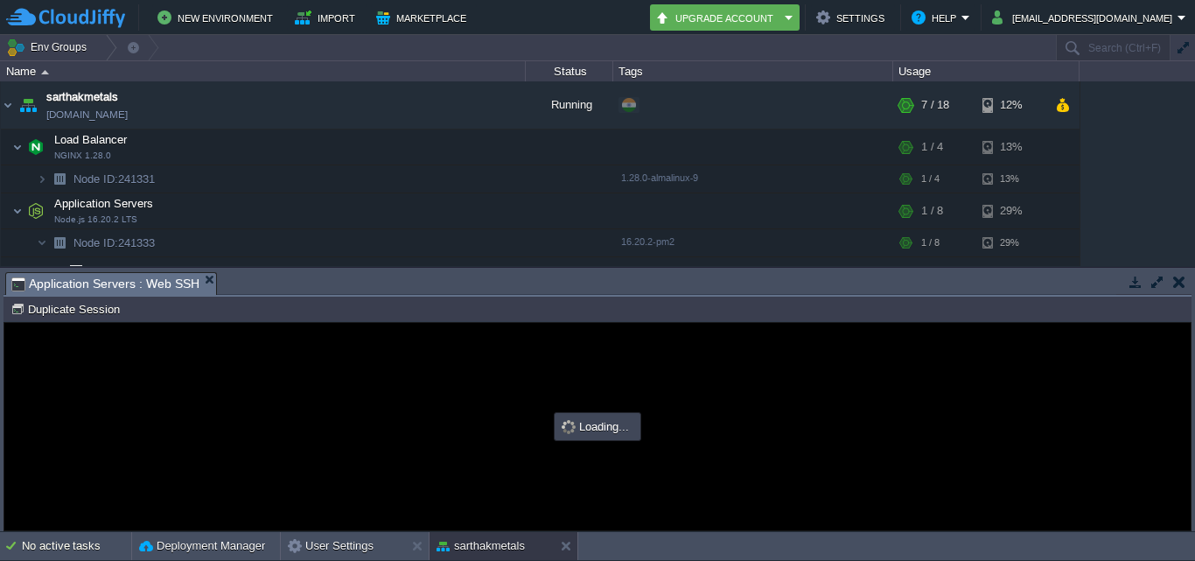
type input "#000000"
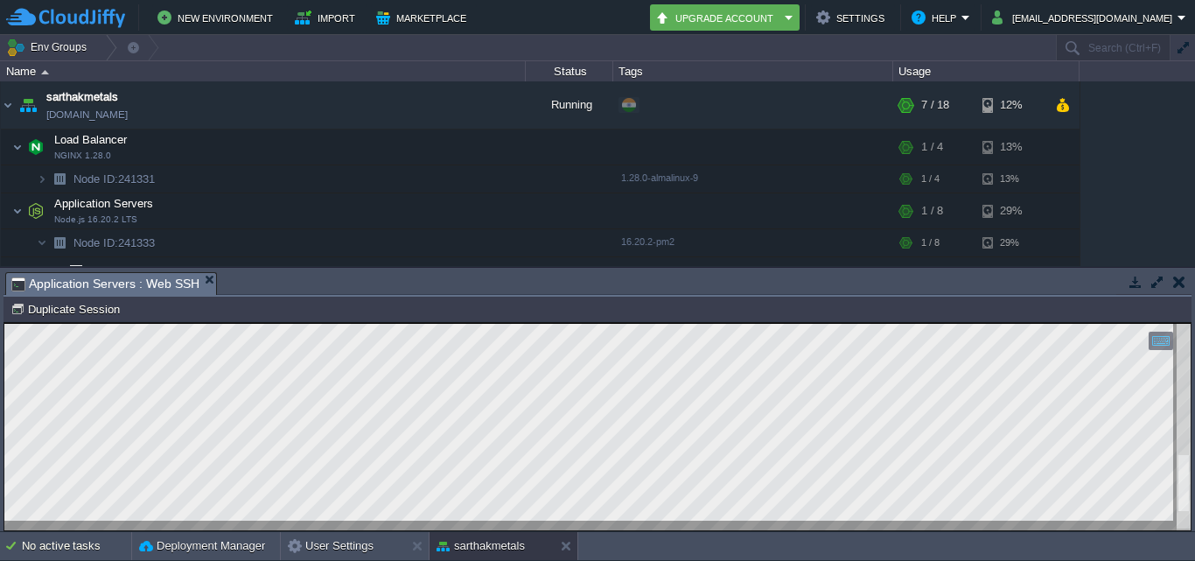
click at [1190, 323] on html "Copy: Ctrl + Shift + C Paste: Ctrl + V Settings: Ctrl + Shift + Alt 0" at bounding box center [597, 323] width 1186 height 0
